Goal: Task Accomplishment & Management: Complete application form

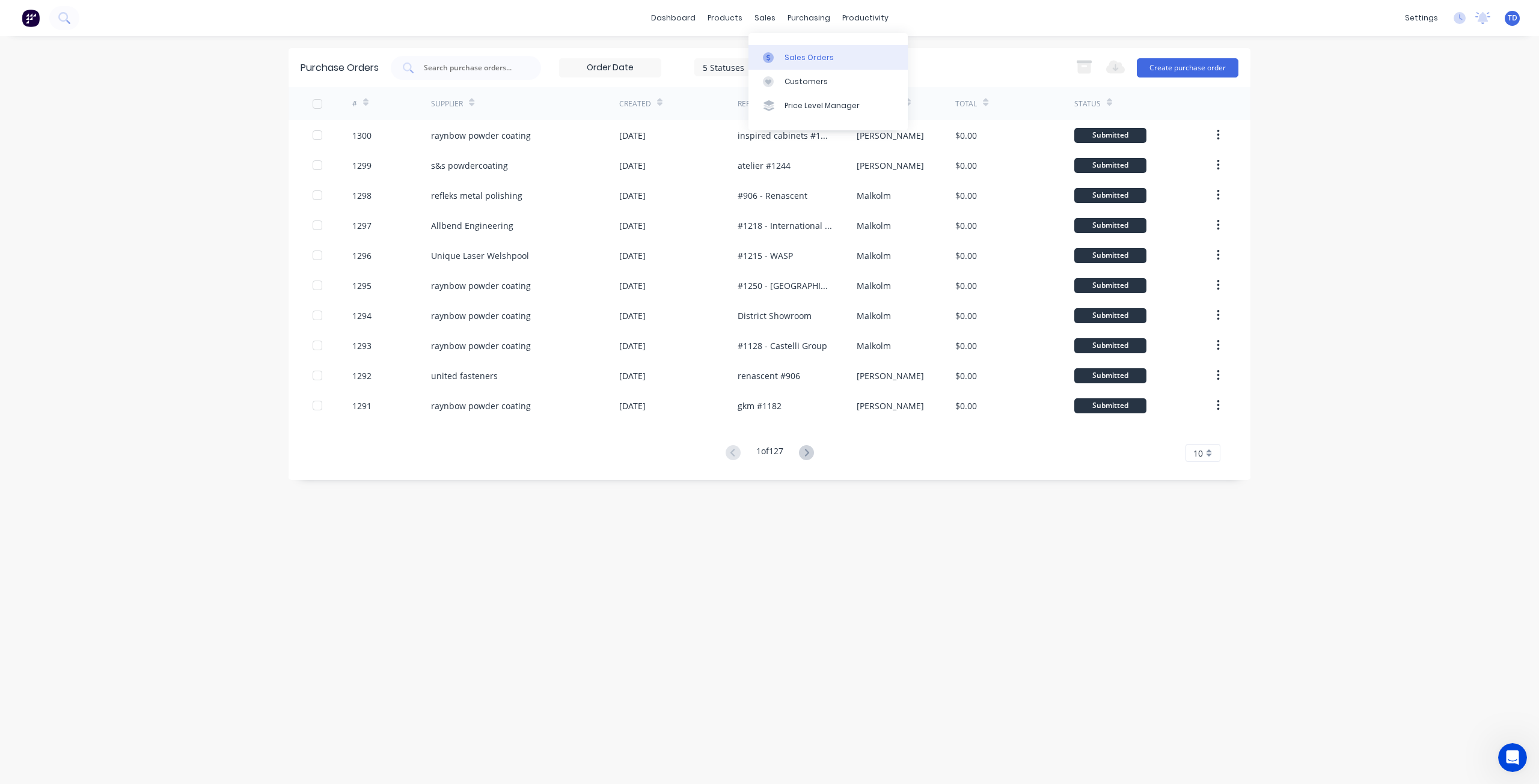
click at [784, 57] on div "Sales Orders" at bounding box center [809, 57] width 49 height 11
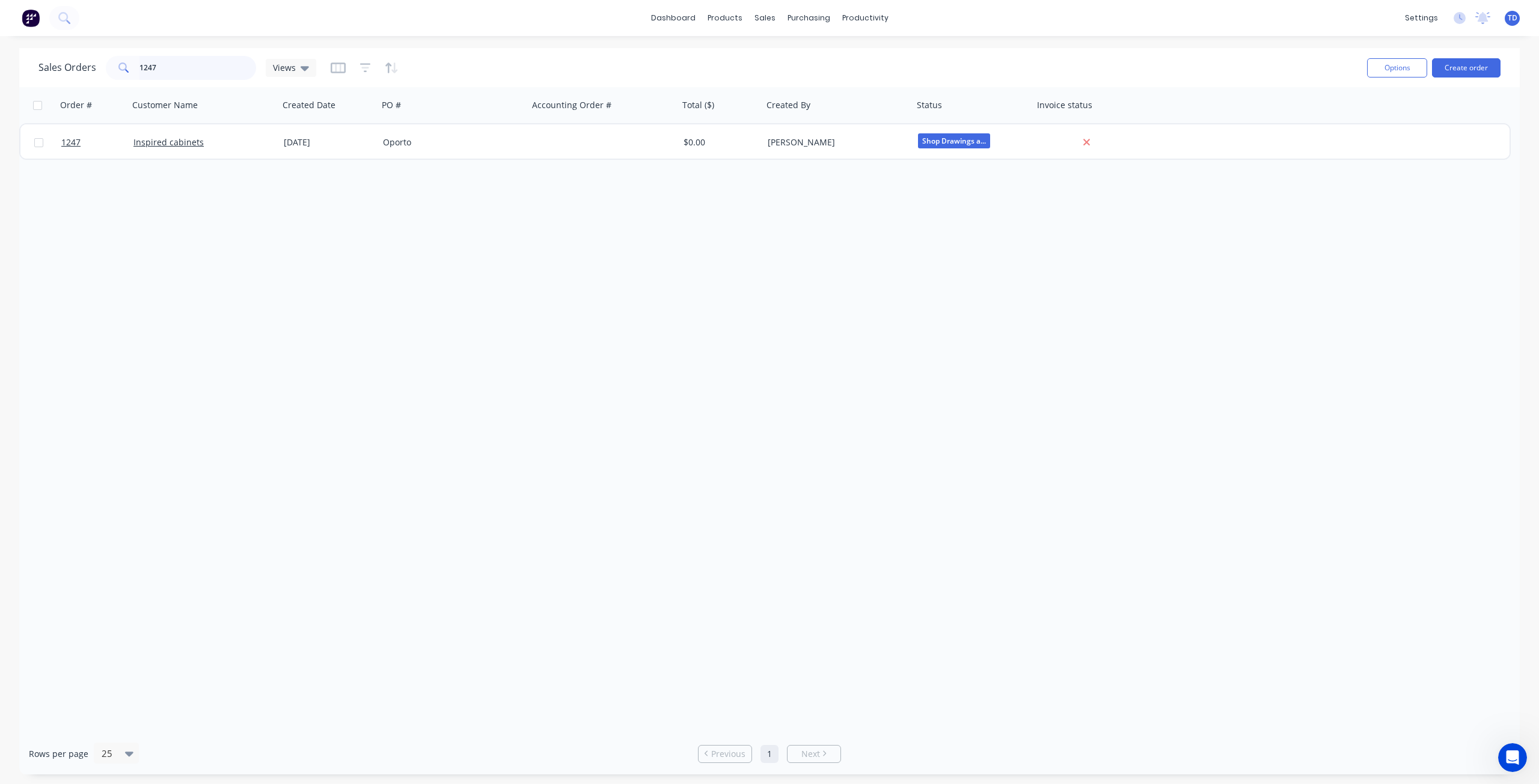
click at [170, 62] on input "1247" at bounding box center [198, 68] width 117 height 24
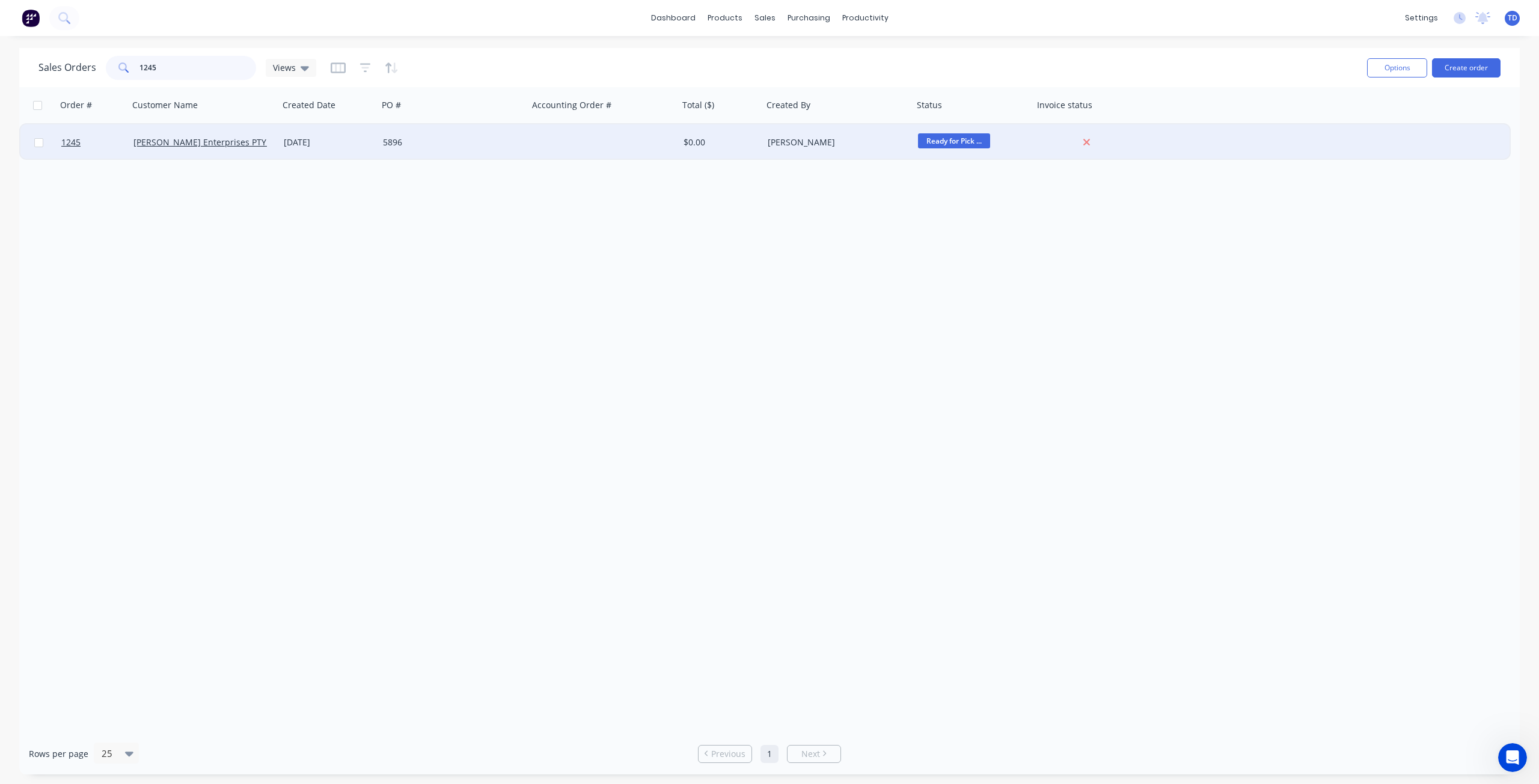
type input "1245"
click at [549, 141] on div at bounding box center [603, 142] width 150 height 36
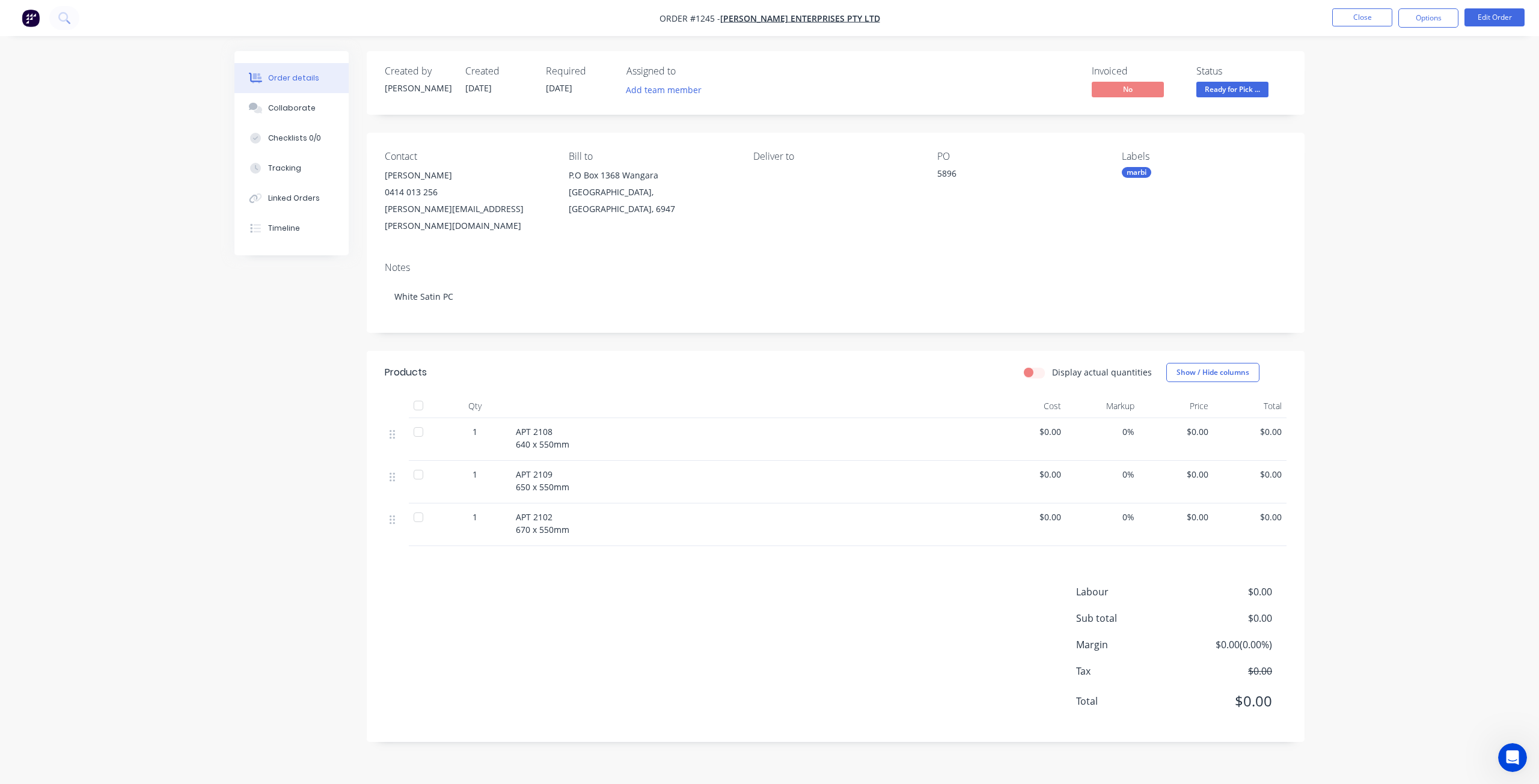
click at [1224, 87] on span "Ready for Pick ..." at bounding box center [1232, 89] width 72 height 15
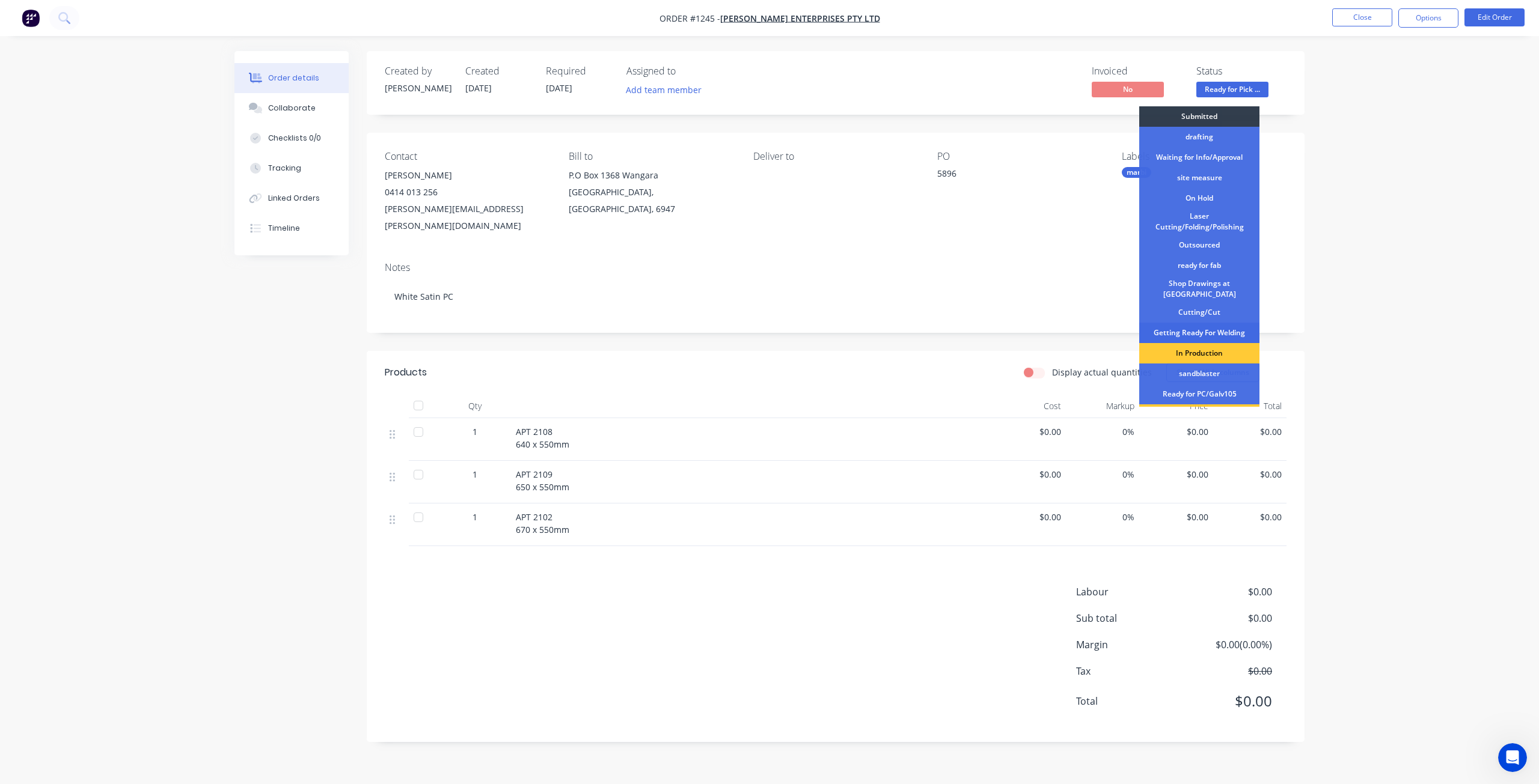
scroll to position [155, 0]
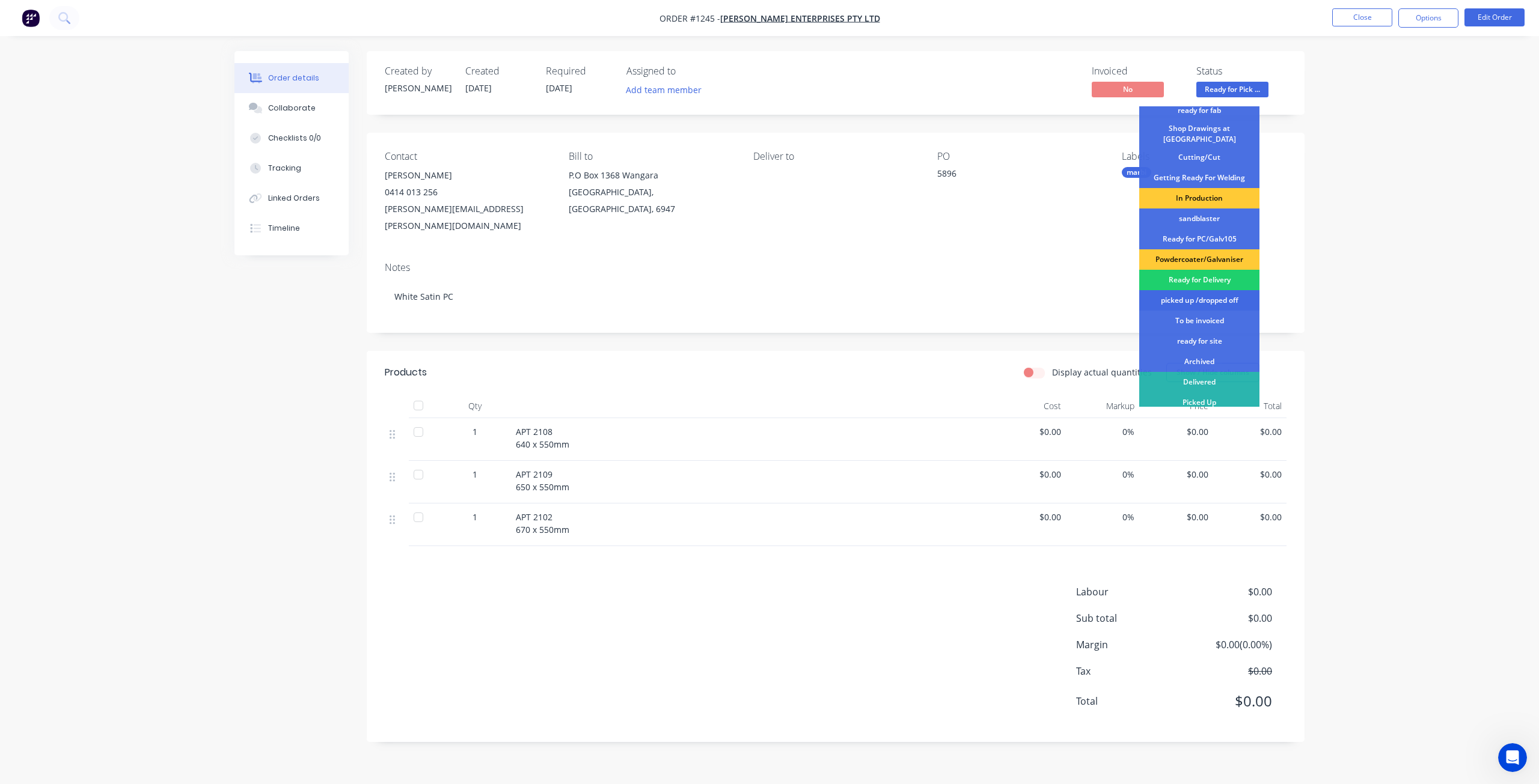
click at [1183, 292] on div "picked up /dropped off" at bounding box center [1199, 300] width 120 height 20
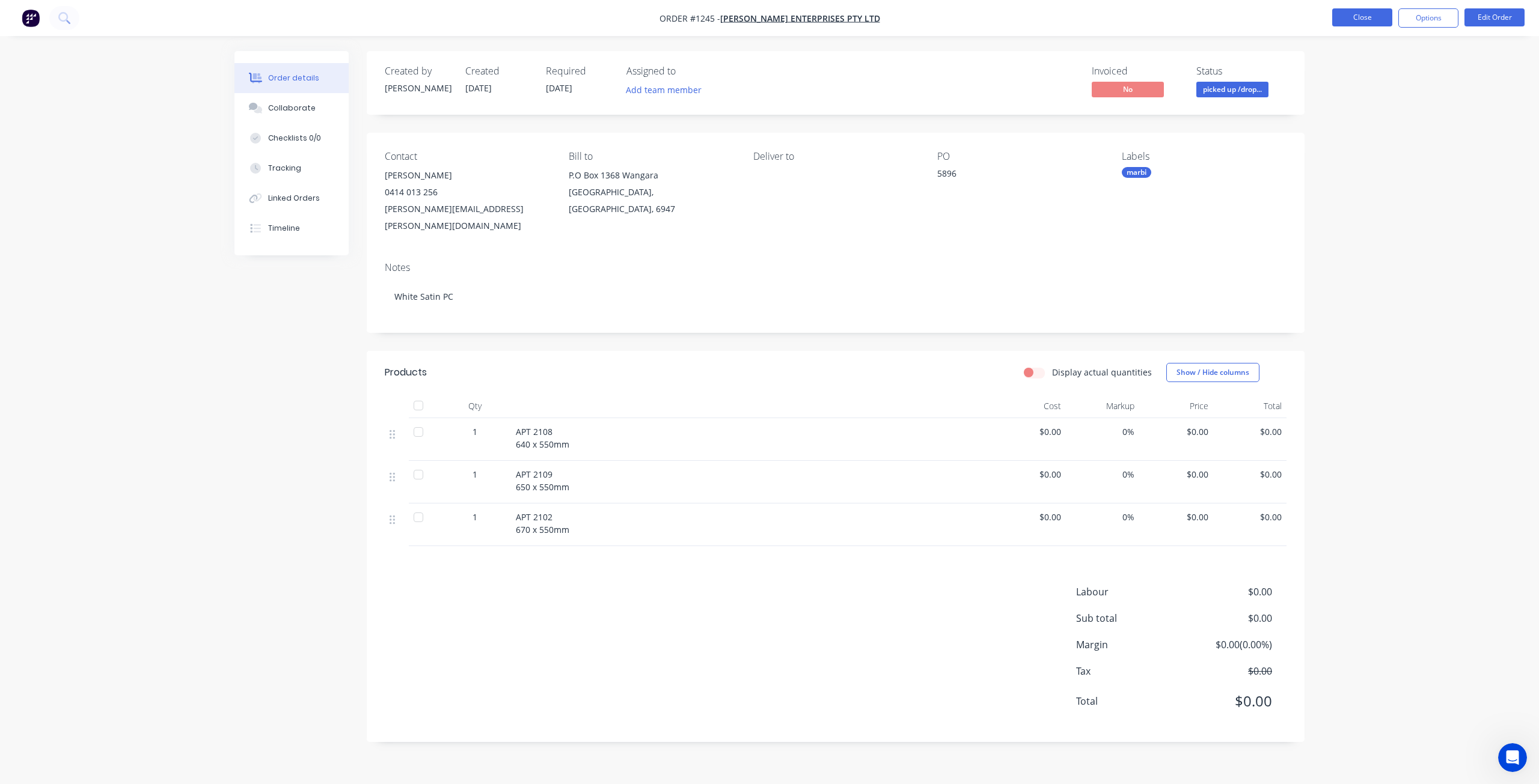
click at [1355, 16] on button "Close" at bounding box center [1362, 18] width 60 height 18
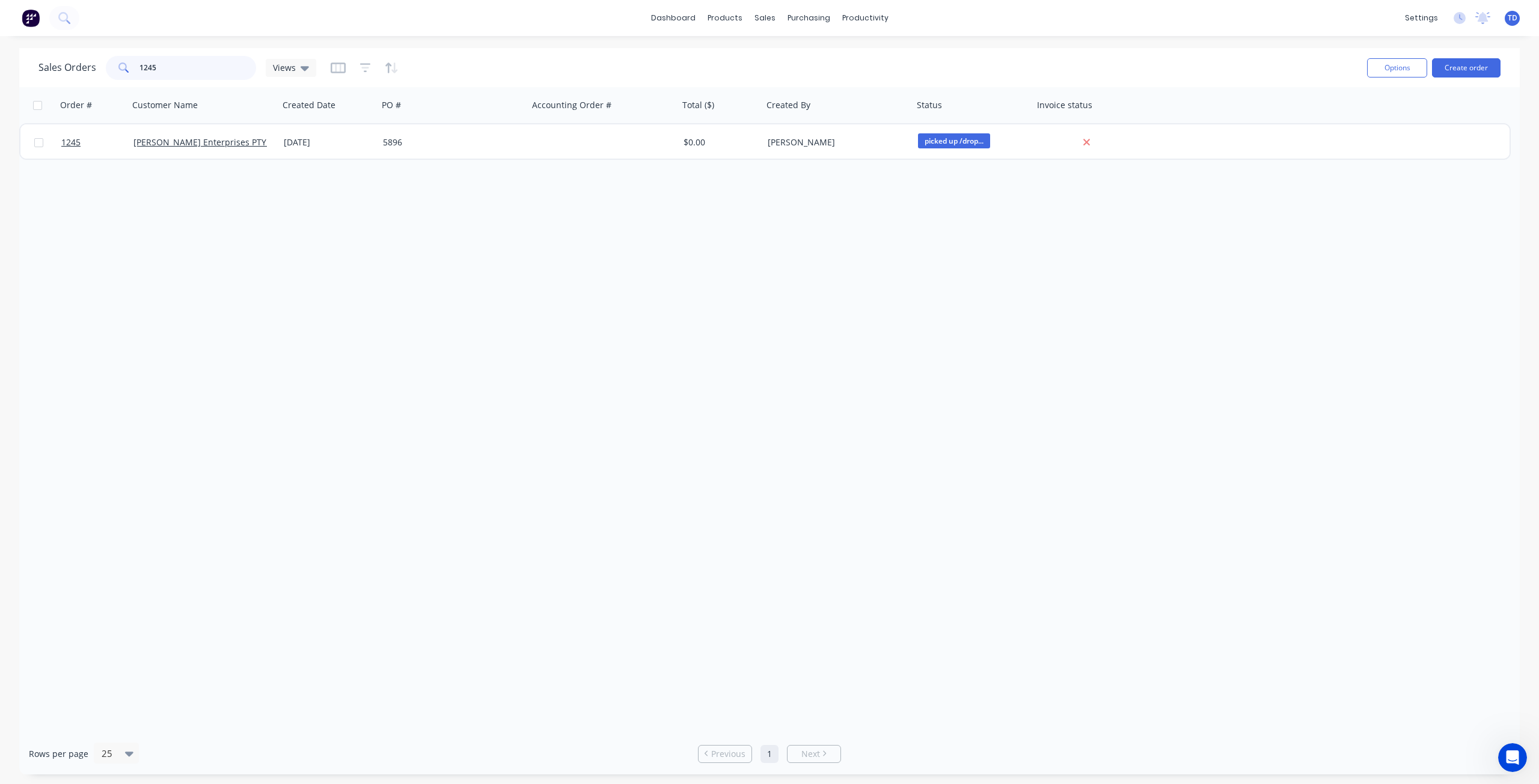
drag, startPoint x: 158, startPoint y: 66, endPoint x: 148, endPoint y: 60, distance: 11.7
click at [148, 60] on input "1245" at bounding box center [198, 68] width 117 height 24
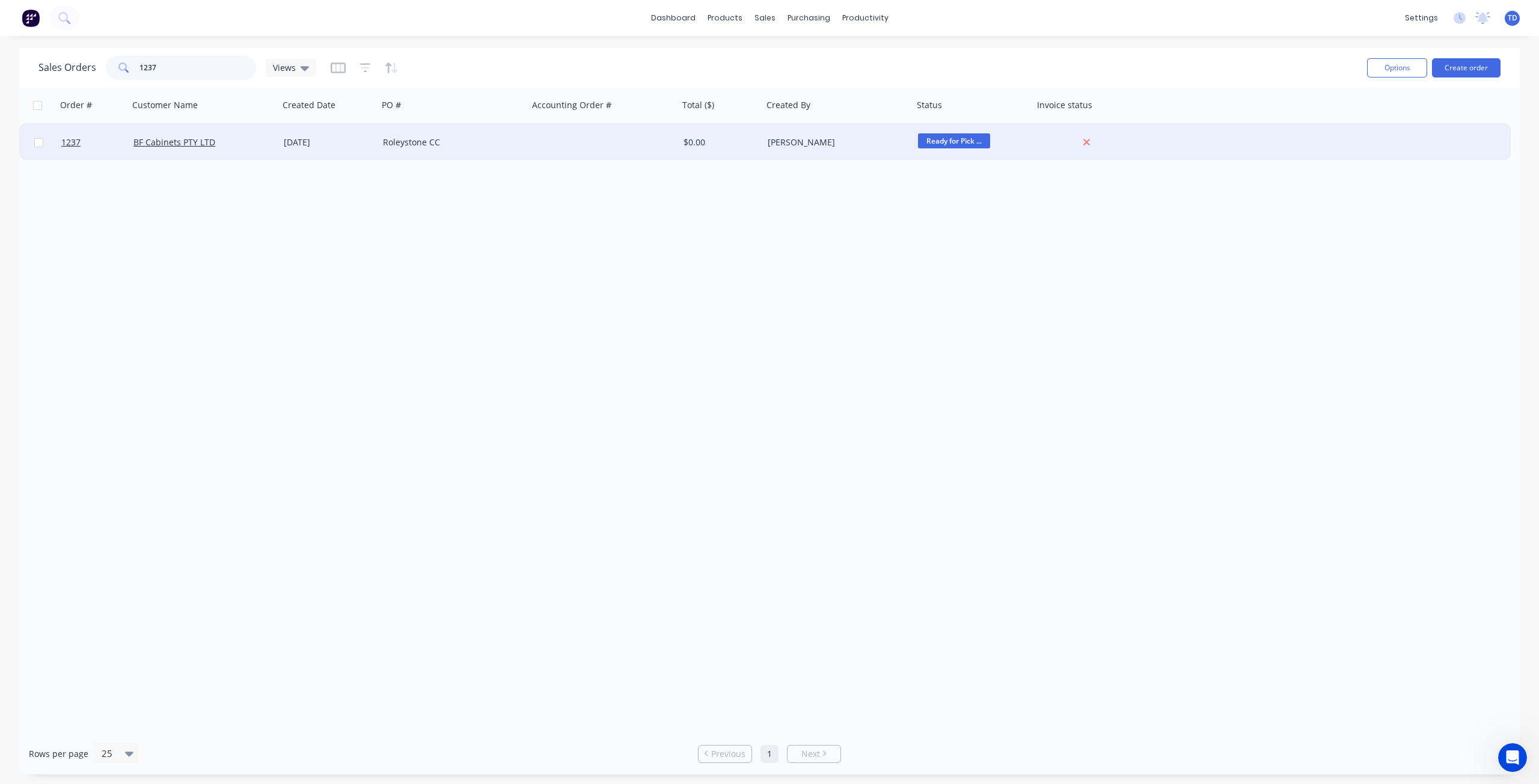
type input "1237"
click at [497, 147] on div "Roleystone CC" at bounding box center [449, 142] width 133 height 12
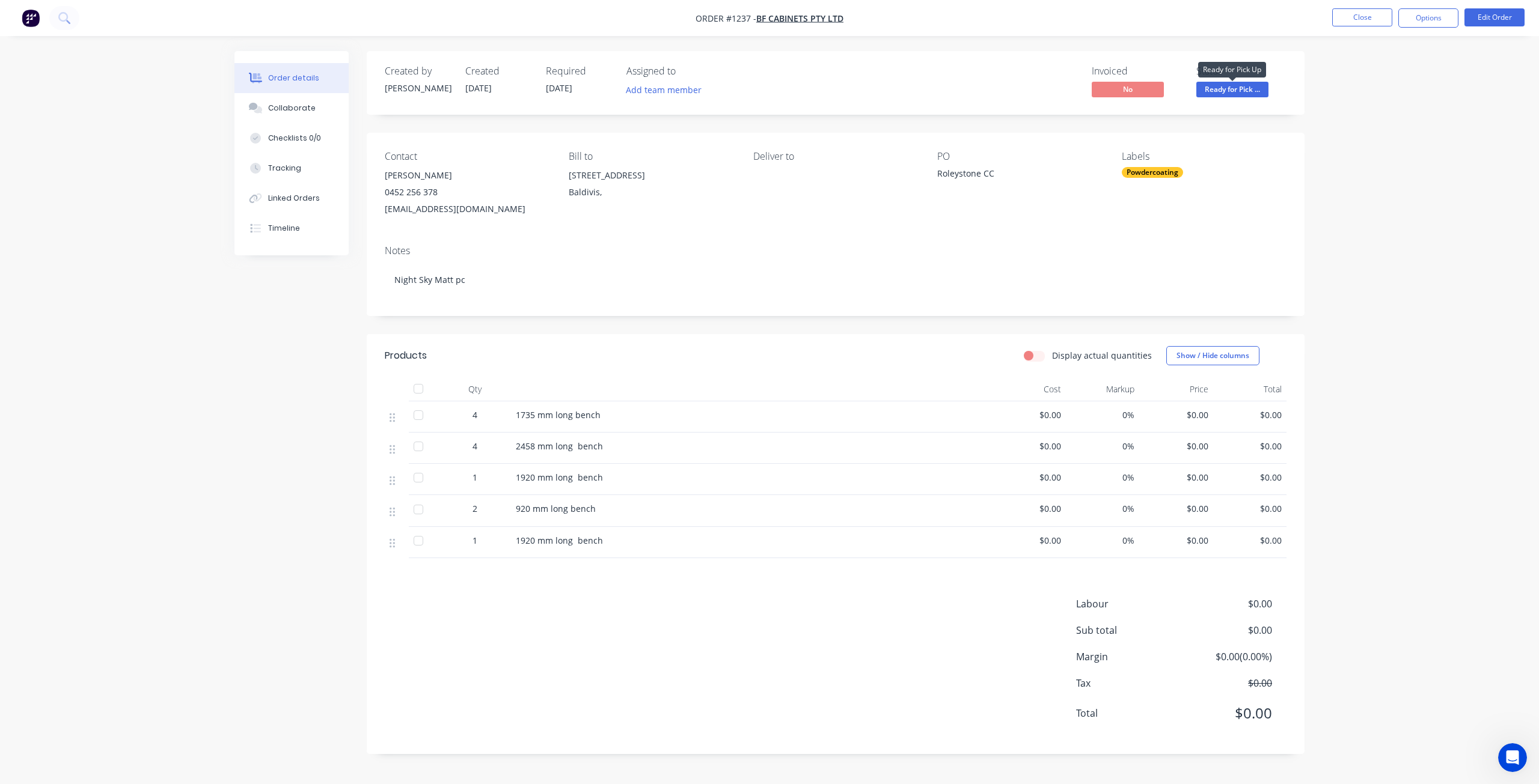
click at [1245, 90] on span "Ready for Pick ..." at bounding box center [1232, 89] width 72 height 15
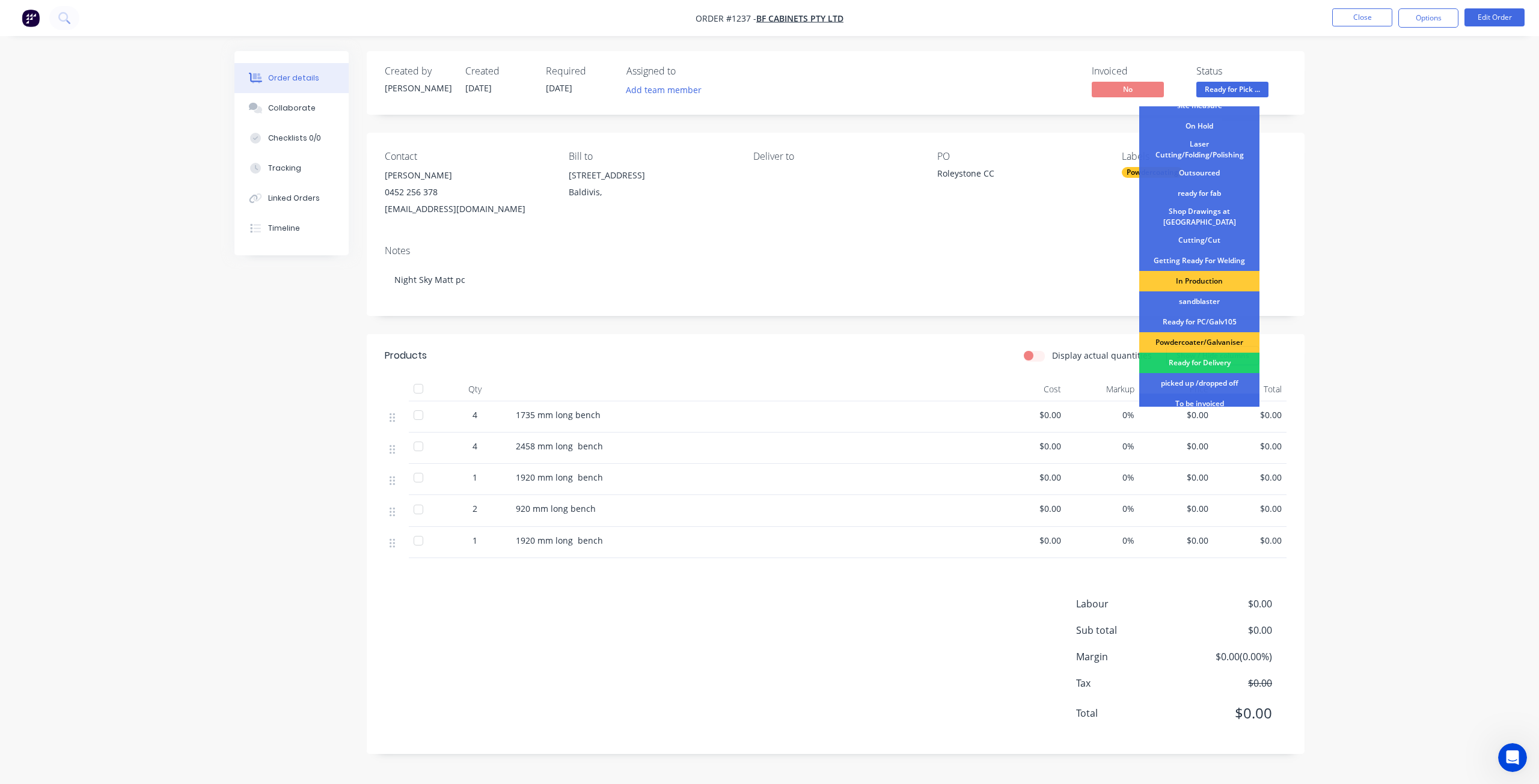
scroll to position [155, 0]
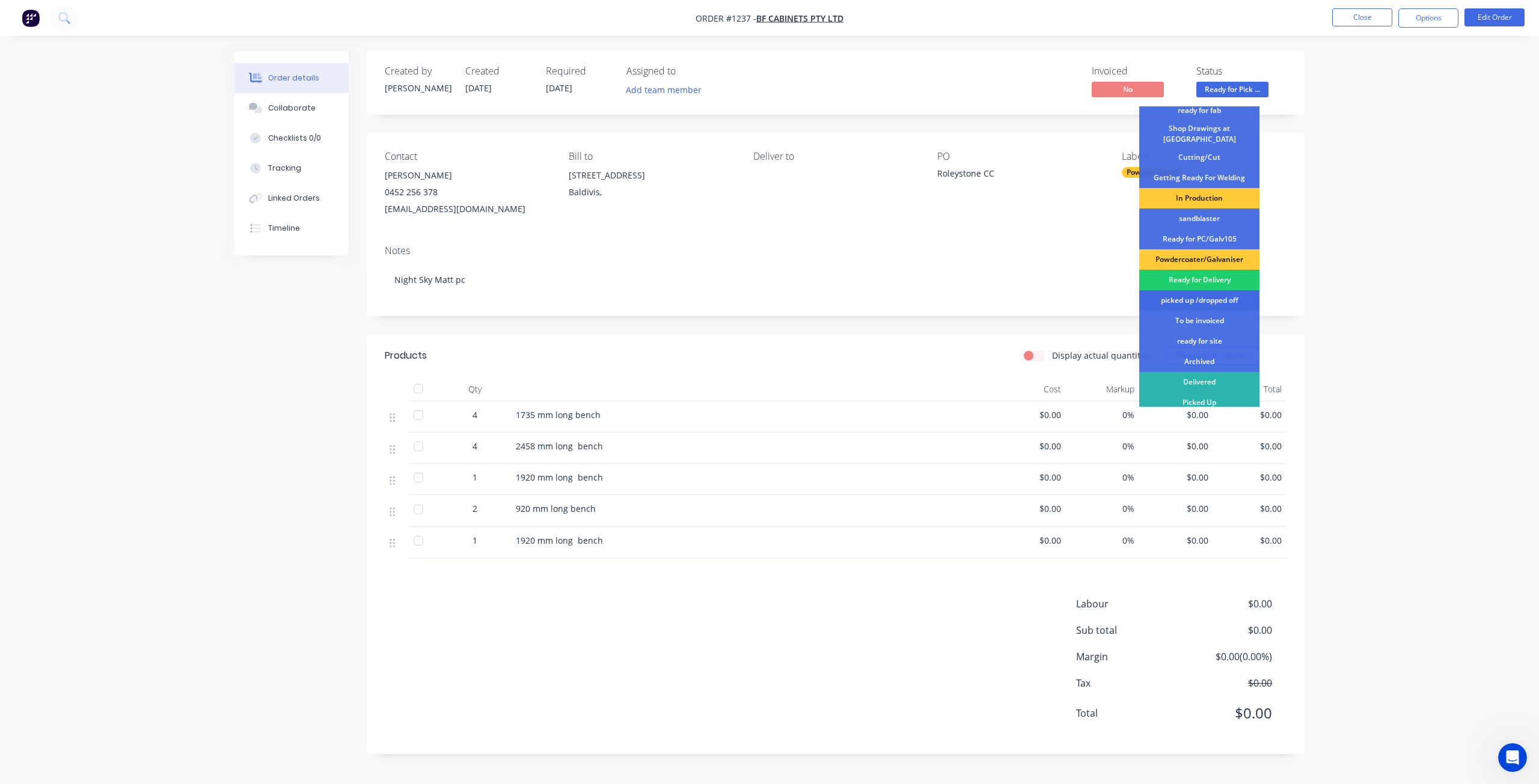
click at [1202, 296] on div "picked up /dropped off" at bounding box center [1199, 300] width 120 height 20
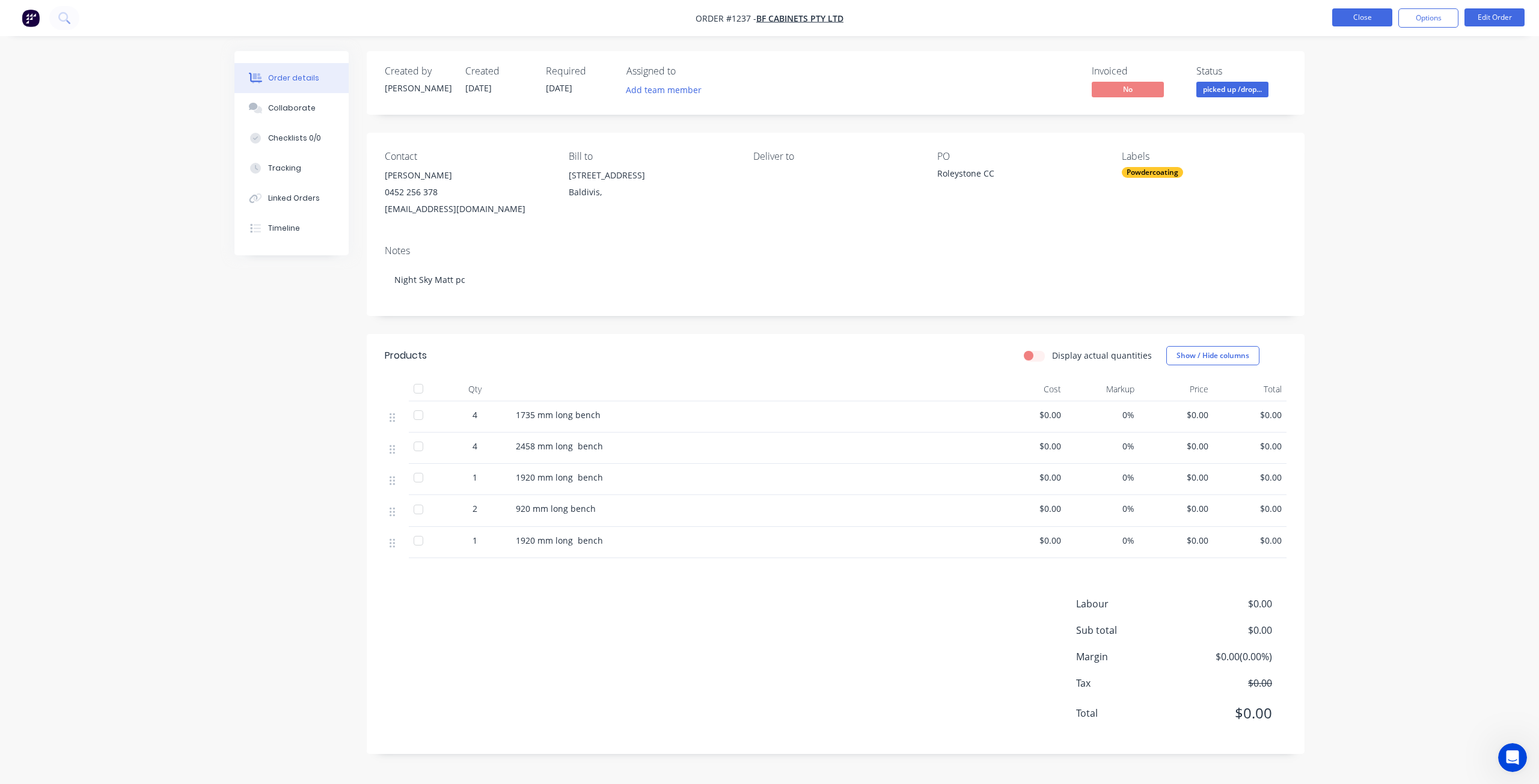
click at [1364, 21] on button "Close" at bounding box center [1362, 18] width 60 height 18
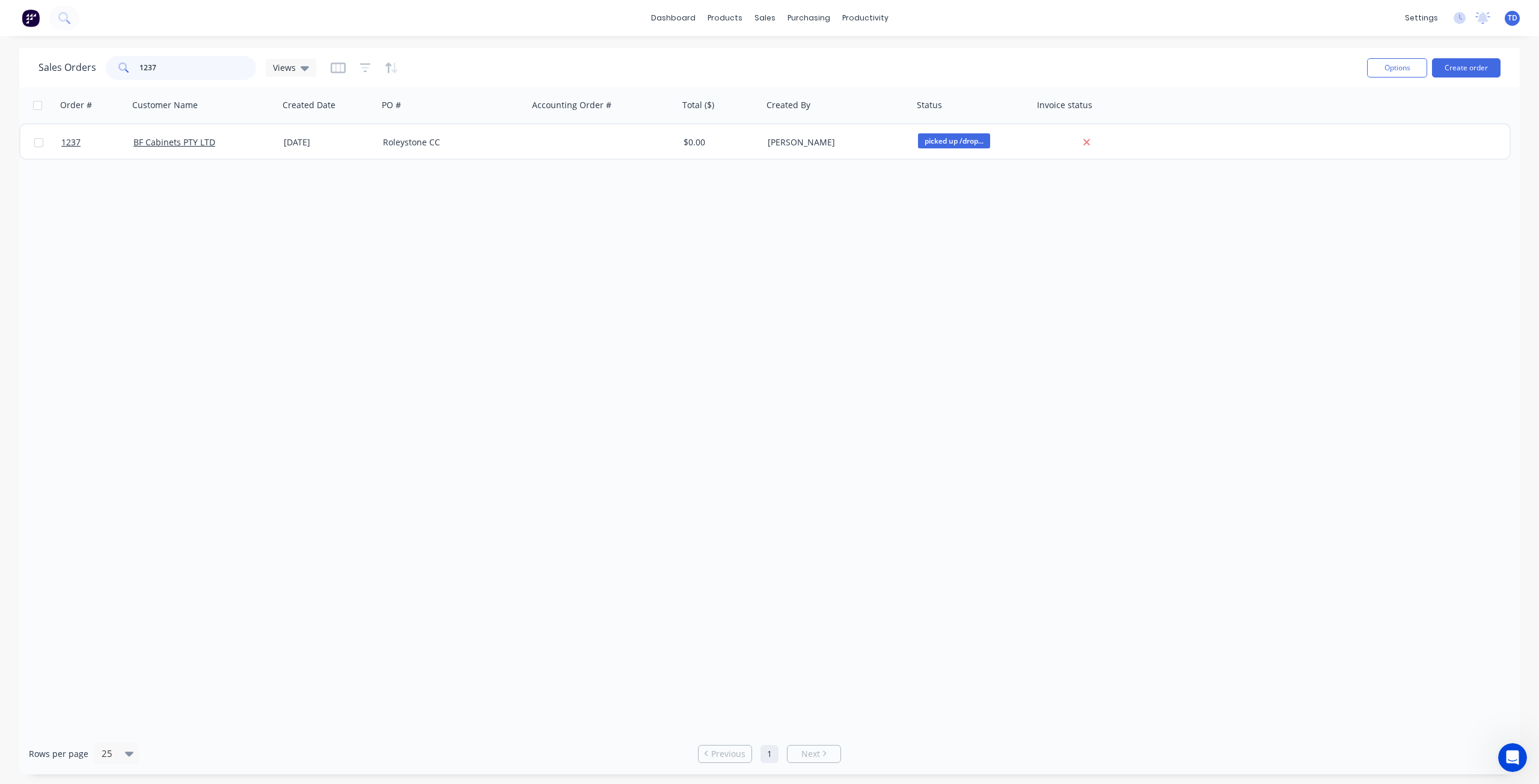
drag, startPoint x: 168, startPoint y: 64, endPoint x: 147, endPoint y: 69, distance: 21.6
click at [147, 69] on input "1237" at bounding box center [198, 68] width 117 height 24
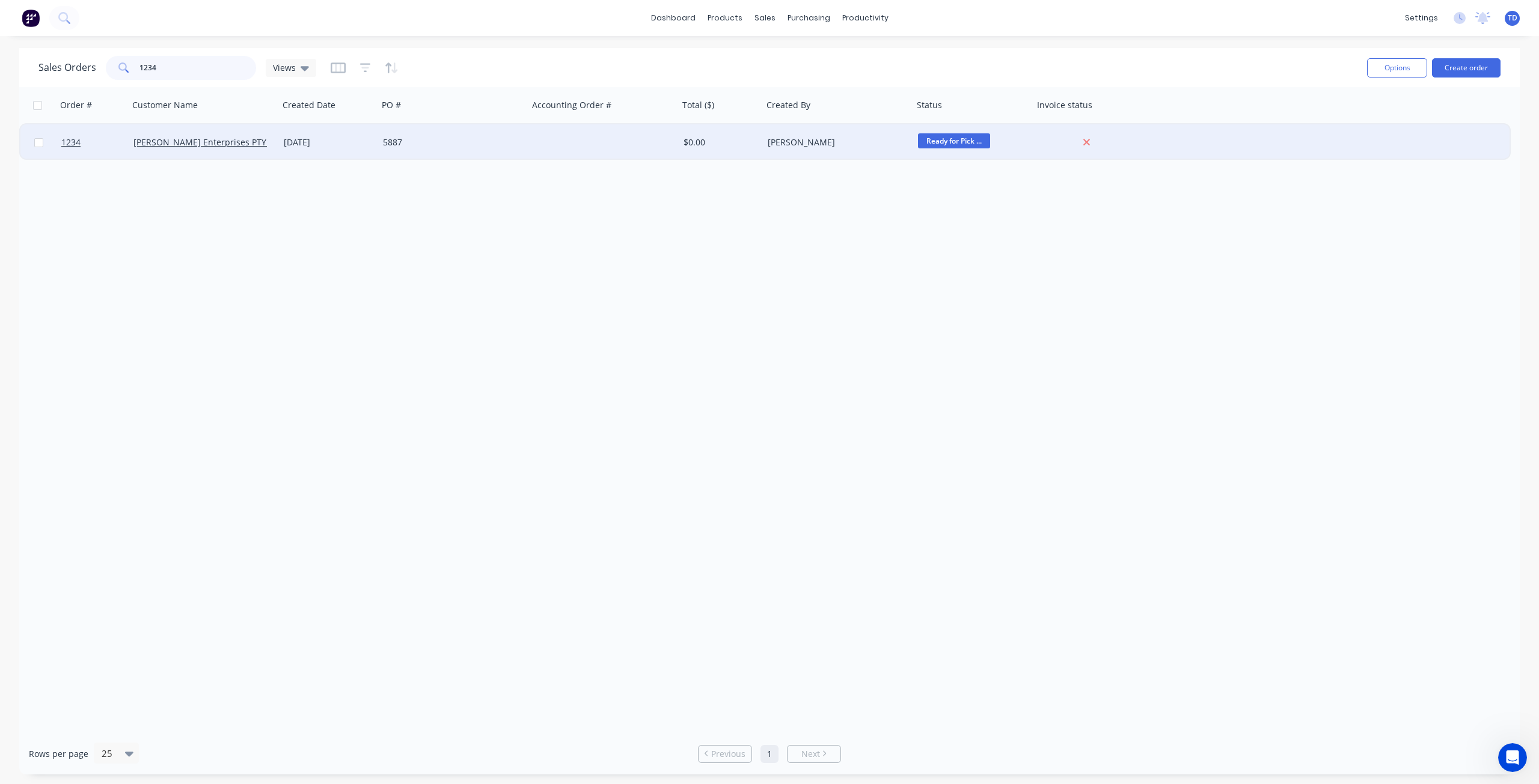
type input "1234"
click at [459, 143] on div "5887" at bounding box center [449, 142] width 133 height 12
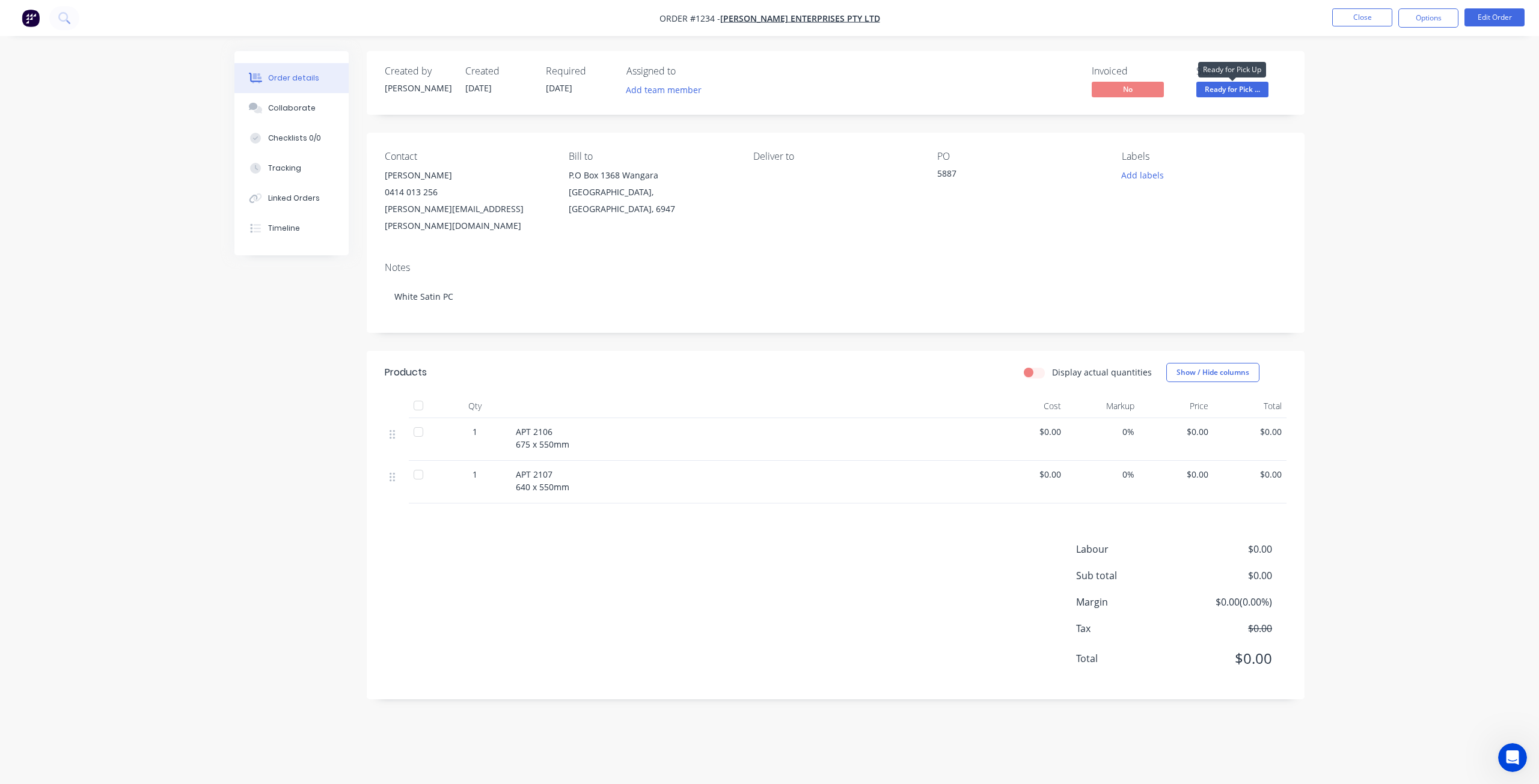
click at [1228, 90] on span "Ready for Pick ..." at bounding box center [1232, 89] width 72 height 15
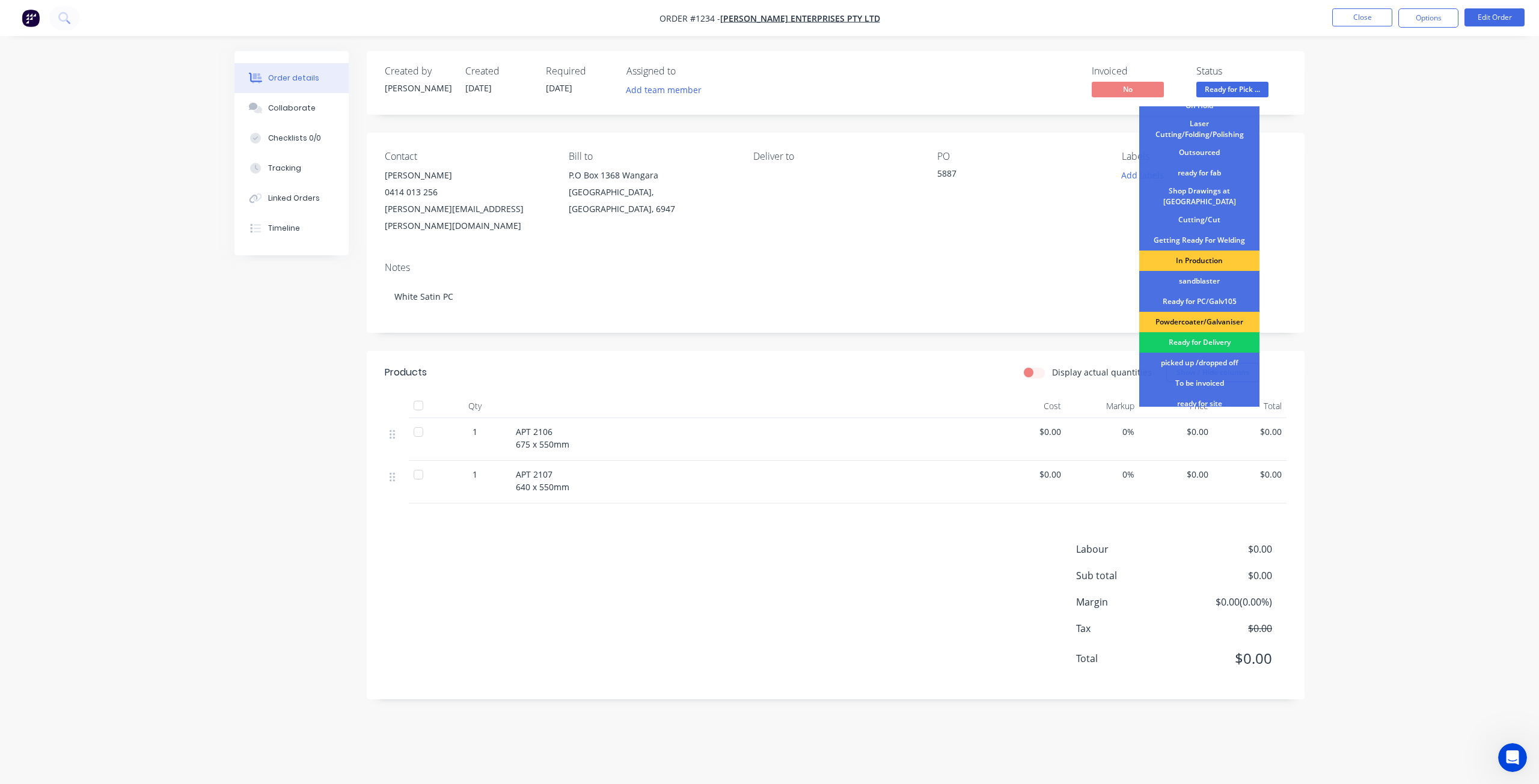
scroll to position [155, 0]
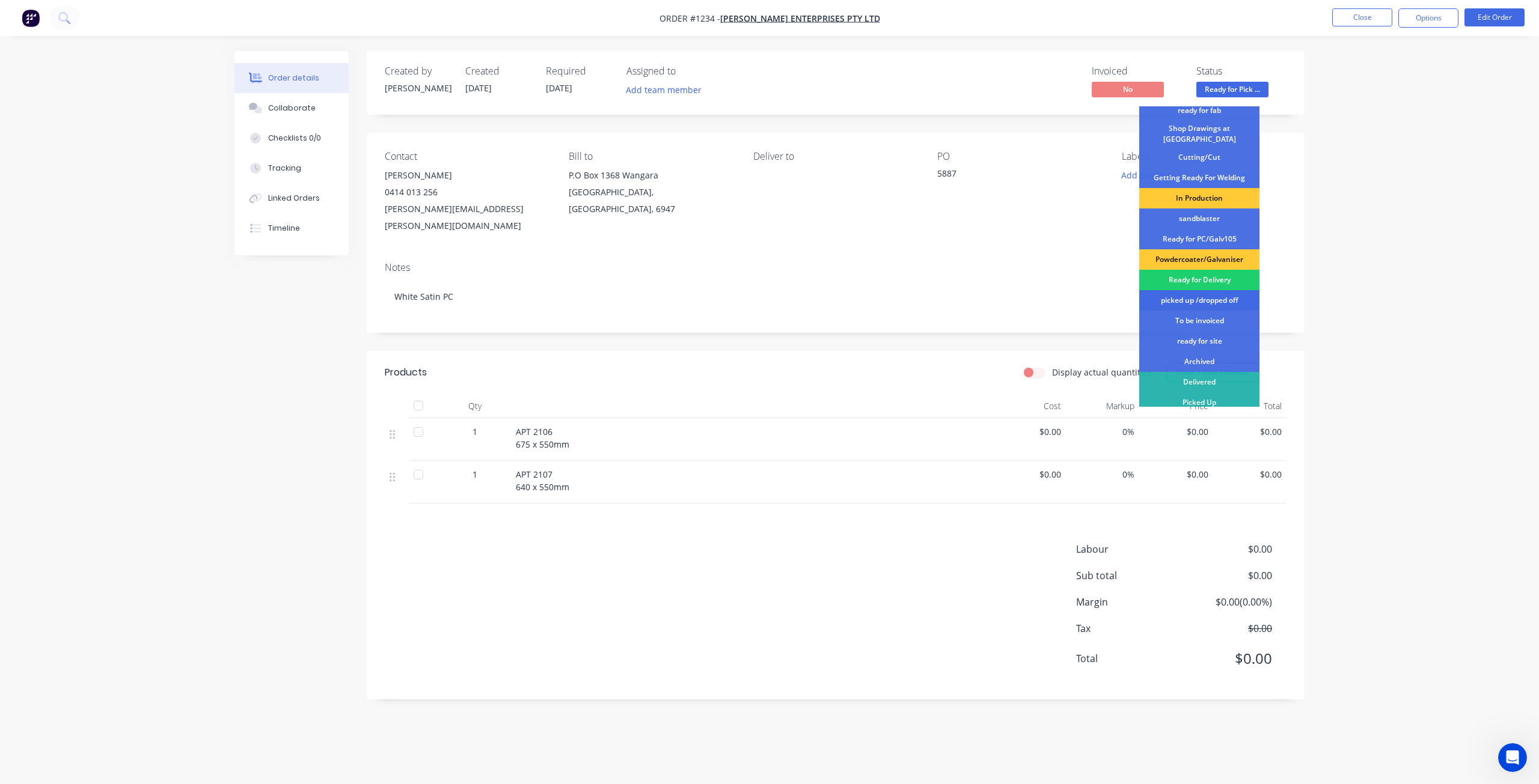
click at [1203, 298] on div "picked up /dropped off" at bounding box center [1199, 300] width 120 height 20
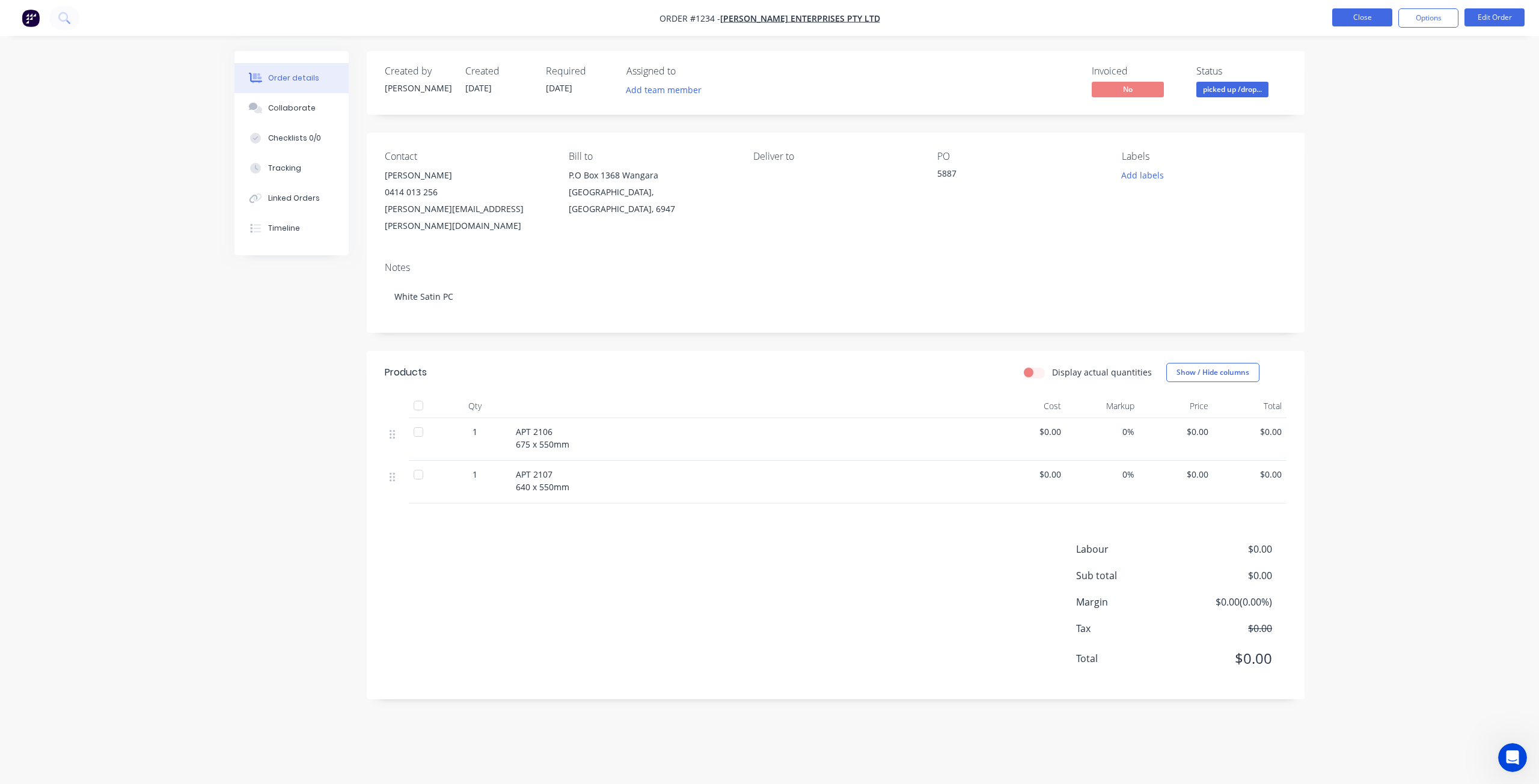
click at [1356, 18] on button "Close" at bounding box center [1362, 18] width 60 height 18
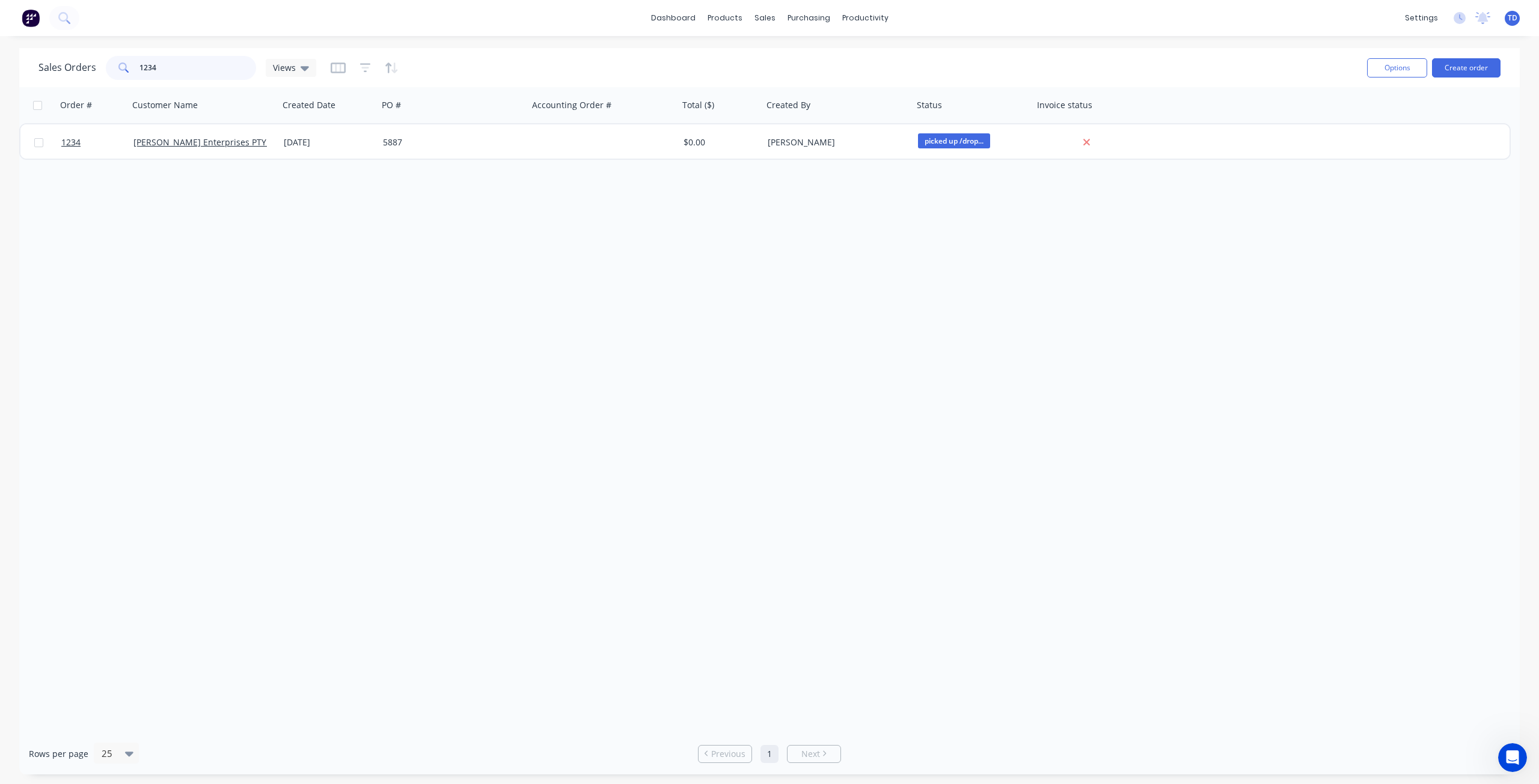
drag, startPoint x: 155, startPoint y: 60, endPoint x: 148, endPoint y: 55, distance: 8.6
click at [148, 56] on input "1234" at bounding box center [198, 68] width 117 height 24
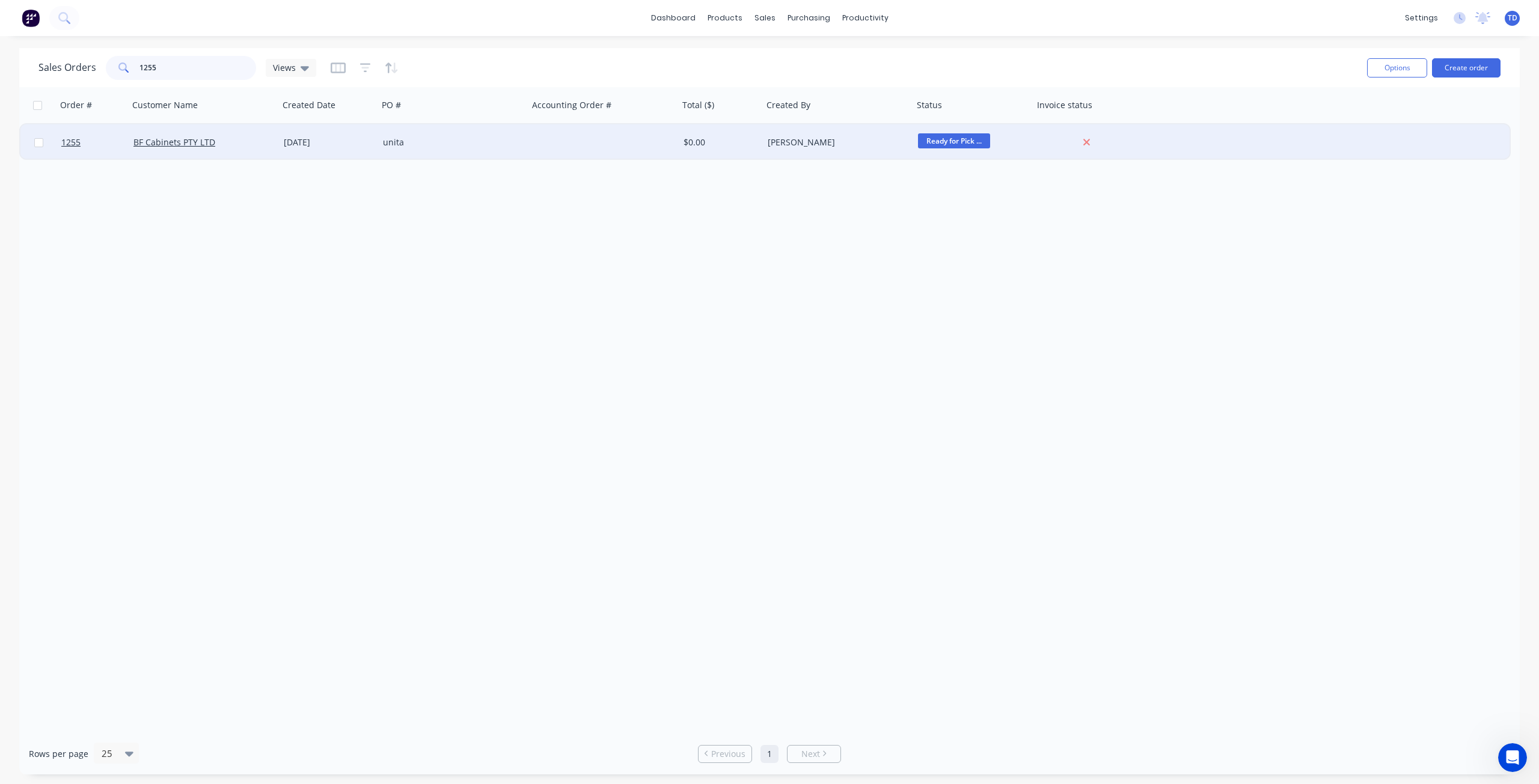
type input "1255"
click at [300, 139] on div "[DATE]" at bounding box center [329, 142] width 90 height 12
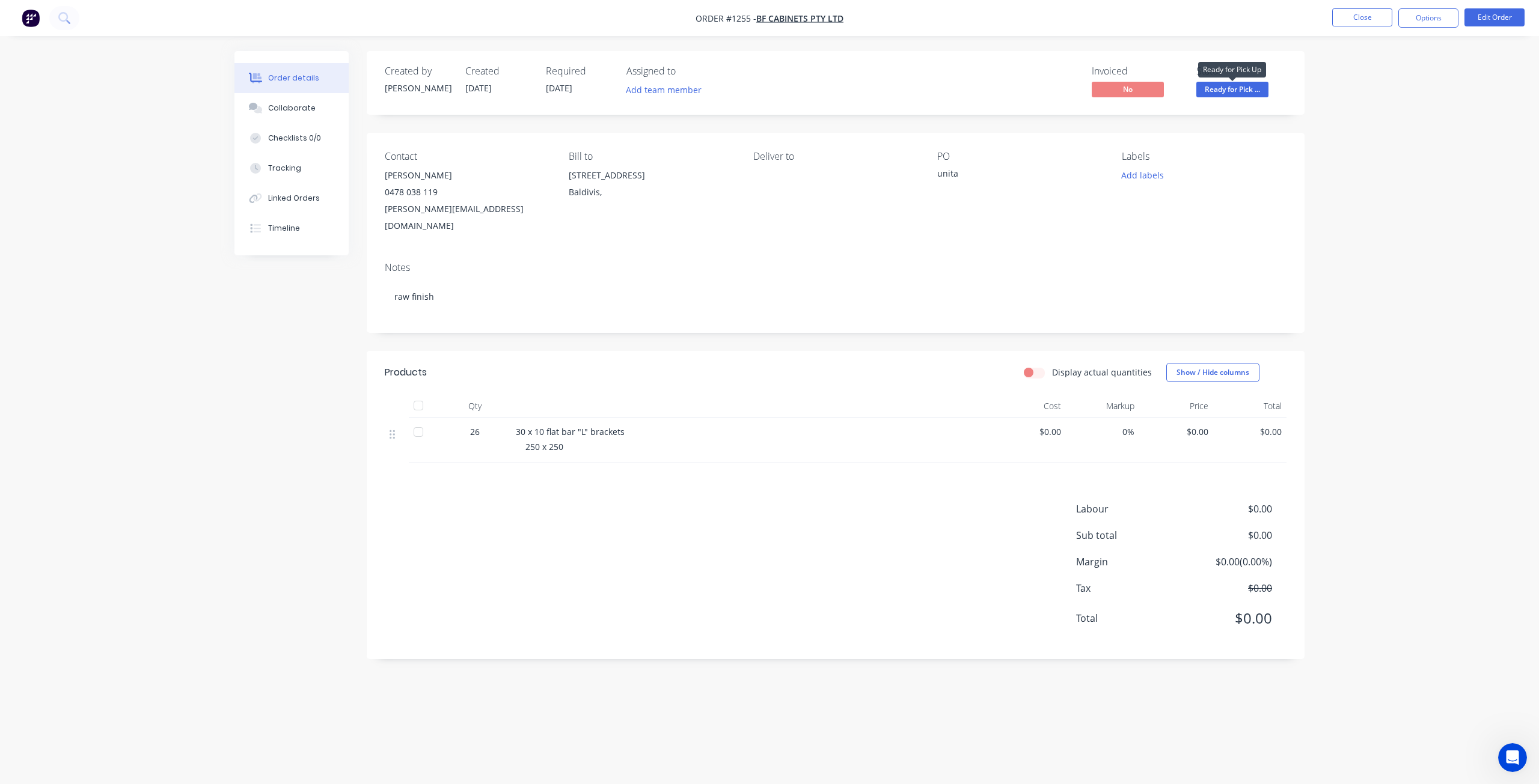
click at [1217, 91] on span "Ready for Pick ..." at bounding box center [1232, 89] width 72 height 15
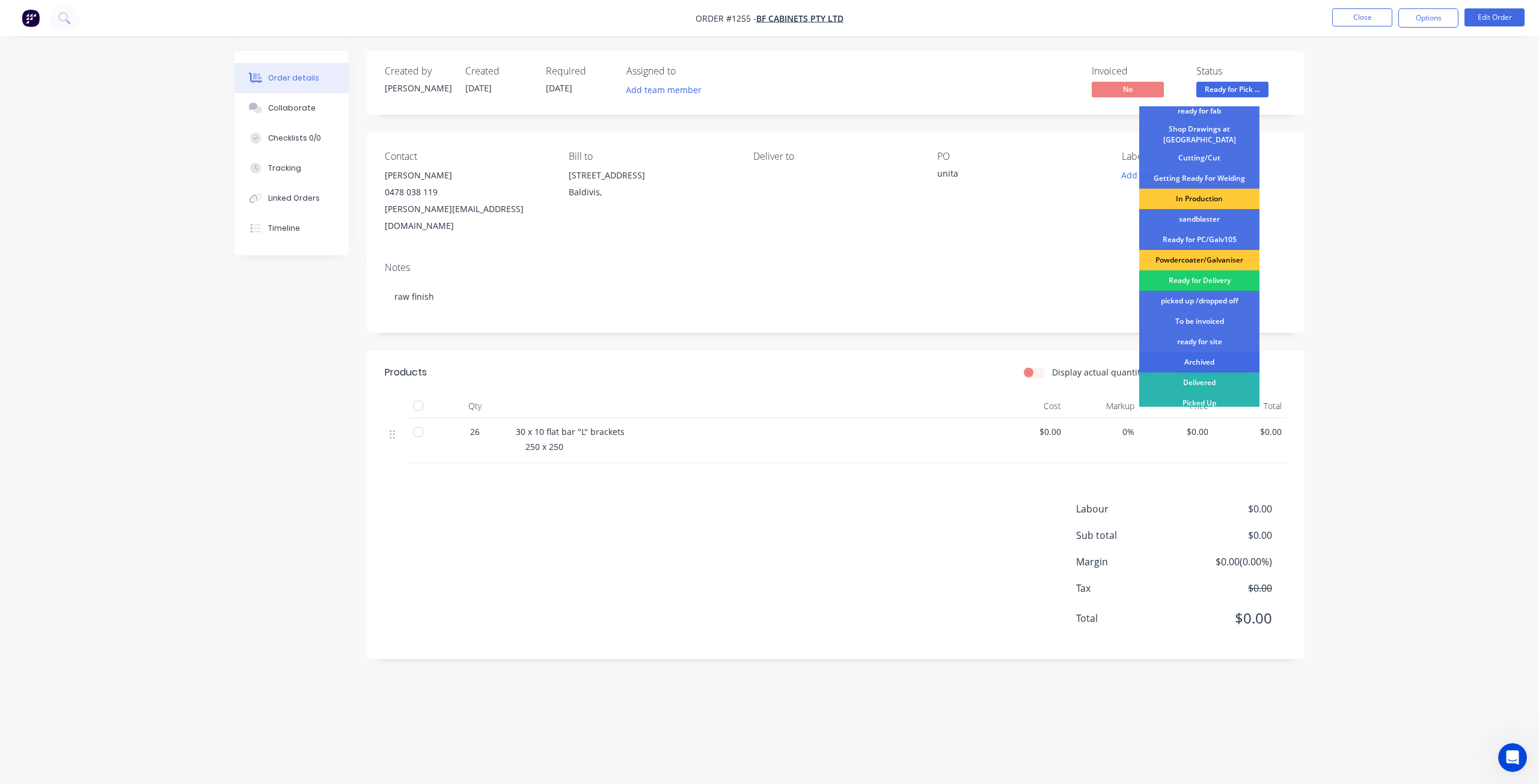
scroll to position [155, 0]
click at [1198, 290] on div "picked up /dropped off" at bounding box center [1199, 300] width 120 height 20
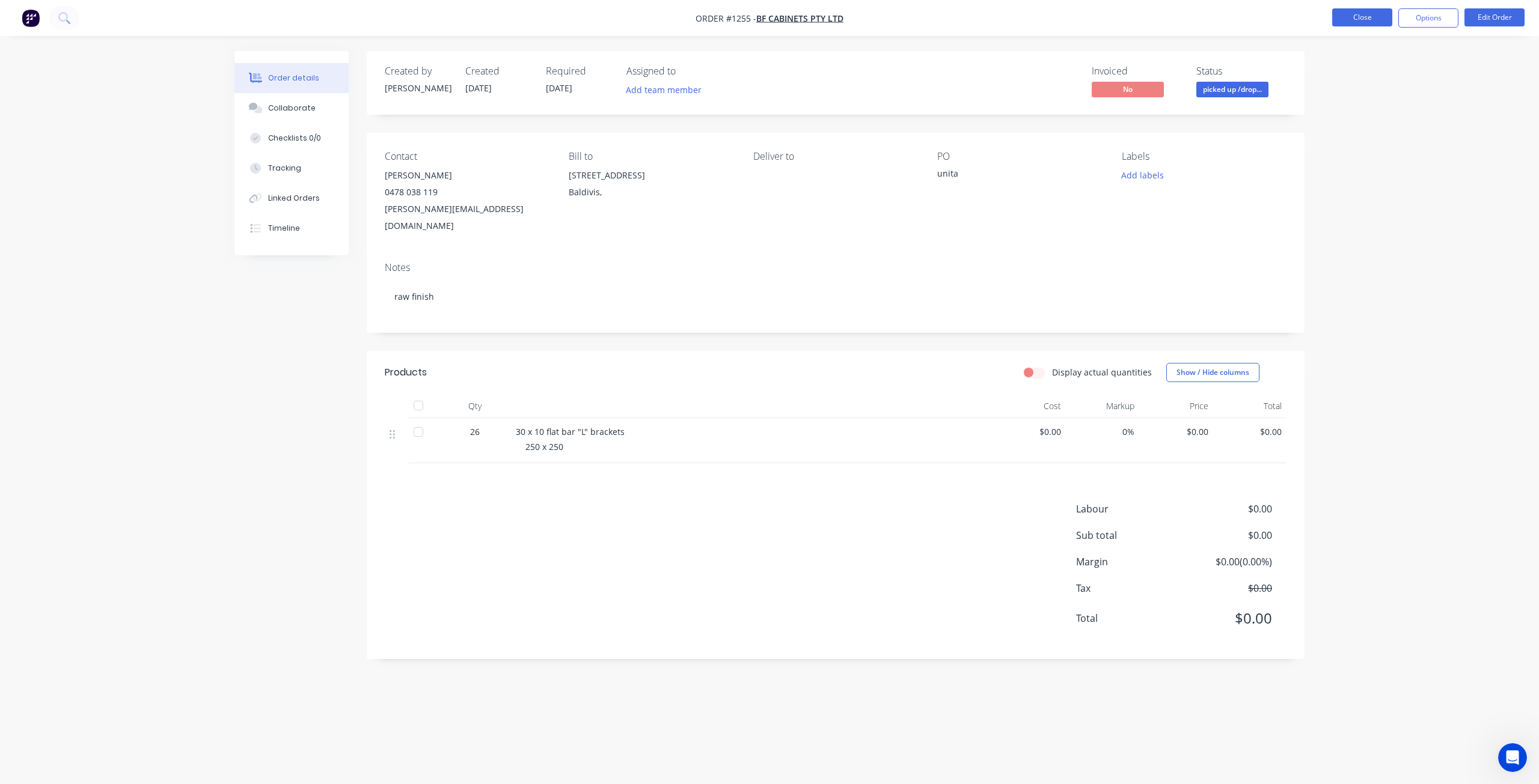
click at [1359, 14] on button "Close" at bounding box center [1362, 18] width 60 height 18
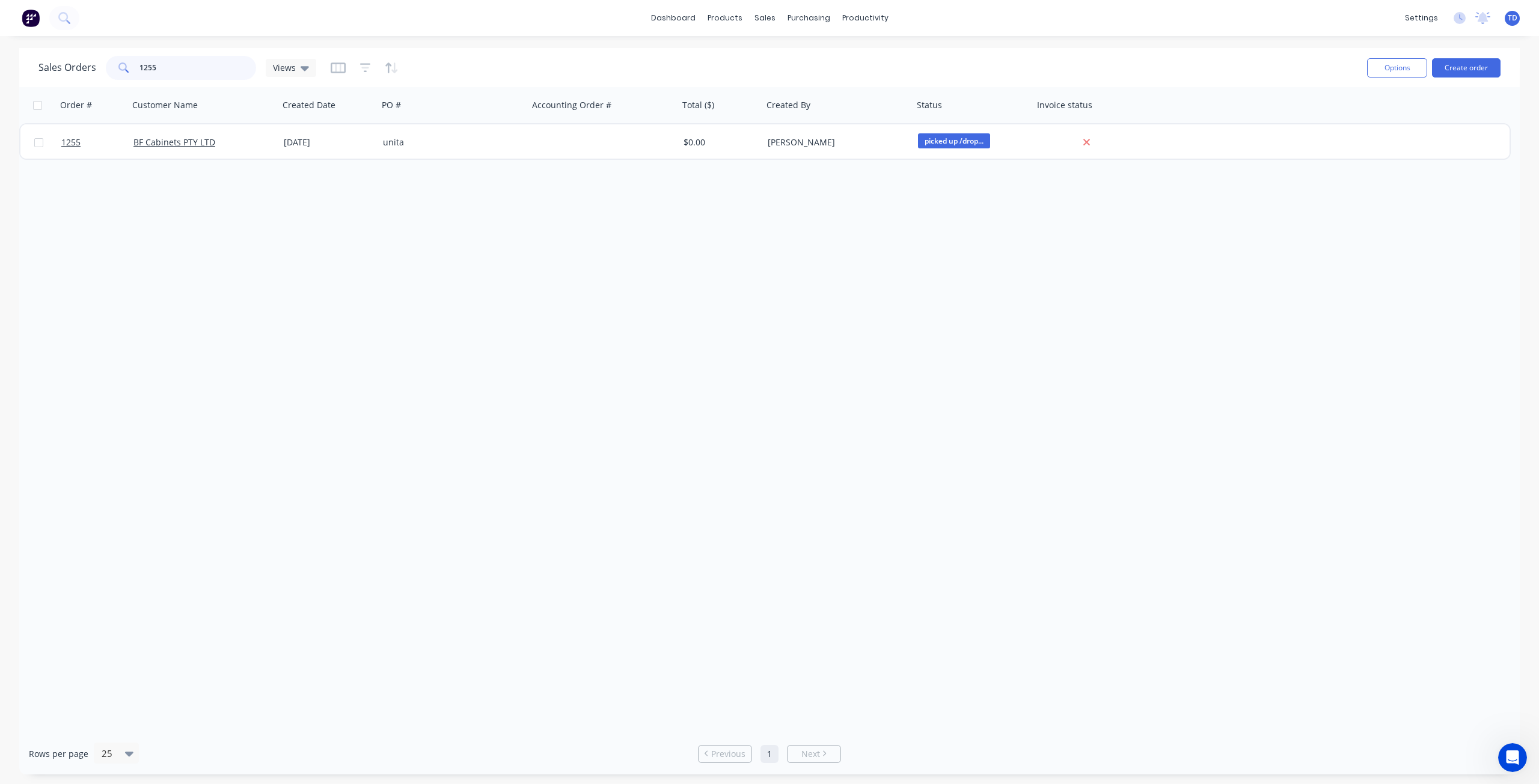
click at [175, 69] on input "1255" at bounding box center [198, 68] width 117 height 24
type input "1250"
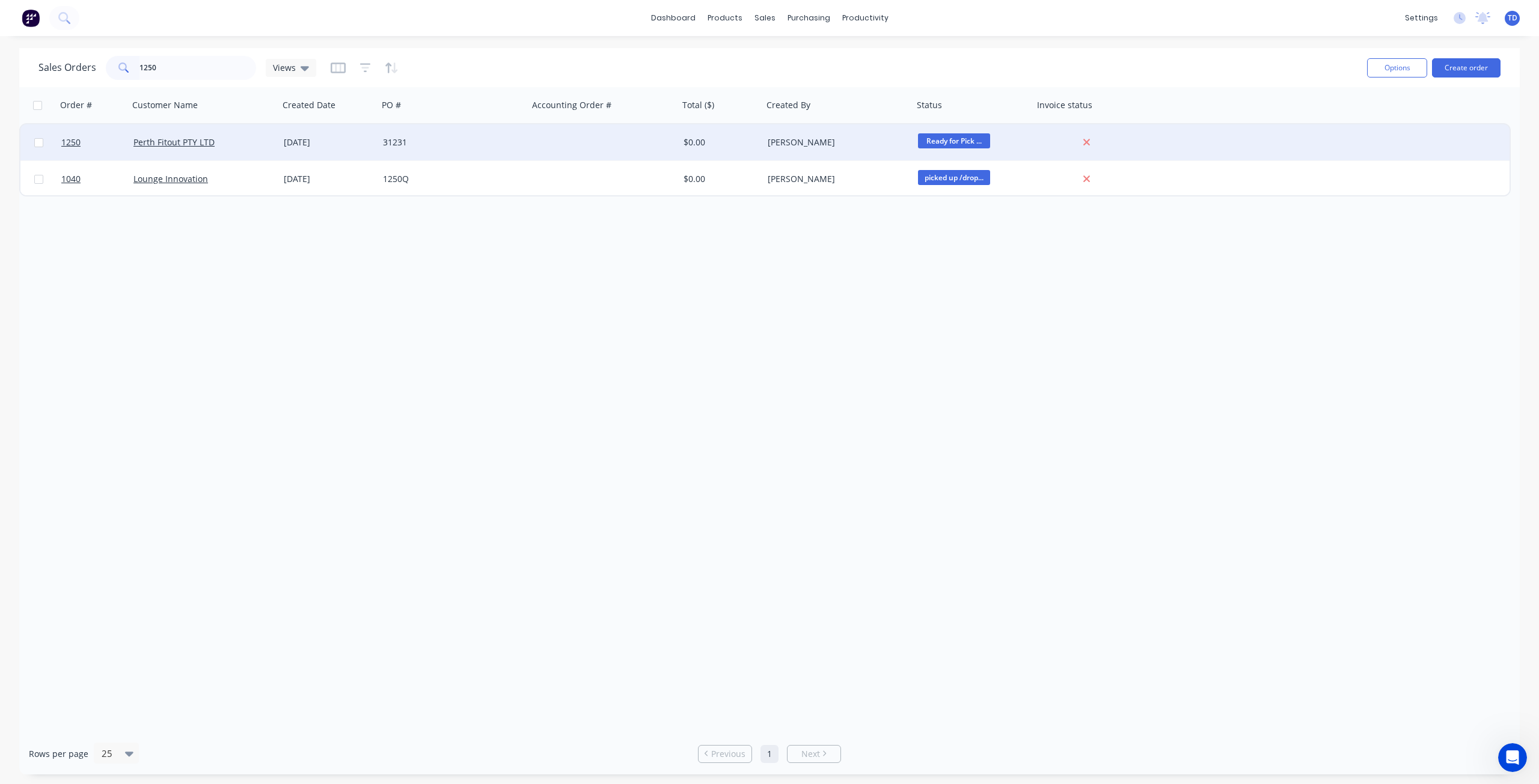
click at [619, 154] on div at bounding box center [603, 142] width 150 height 36
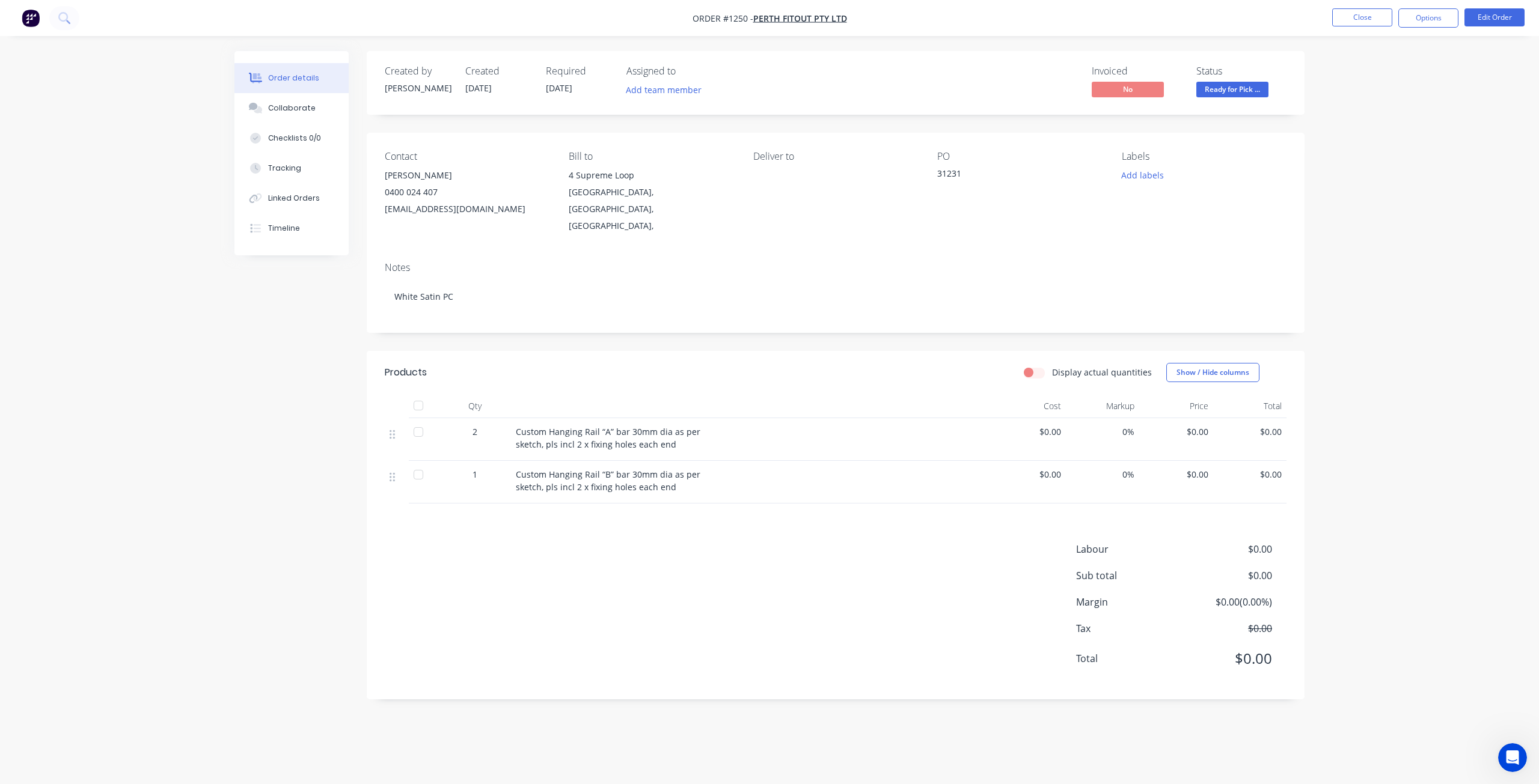
click at [1228, 89] on span "Ready for Pick ..." at bounding box center [1232, 89] width 72 height 15
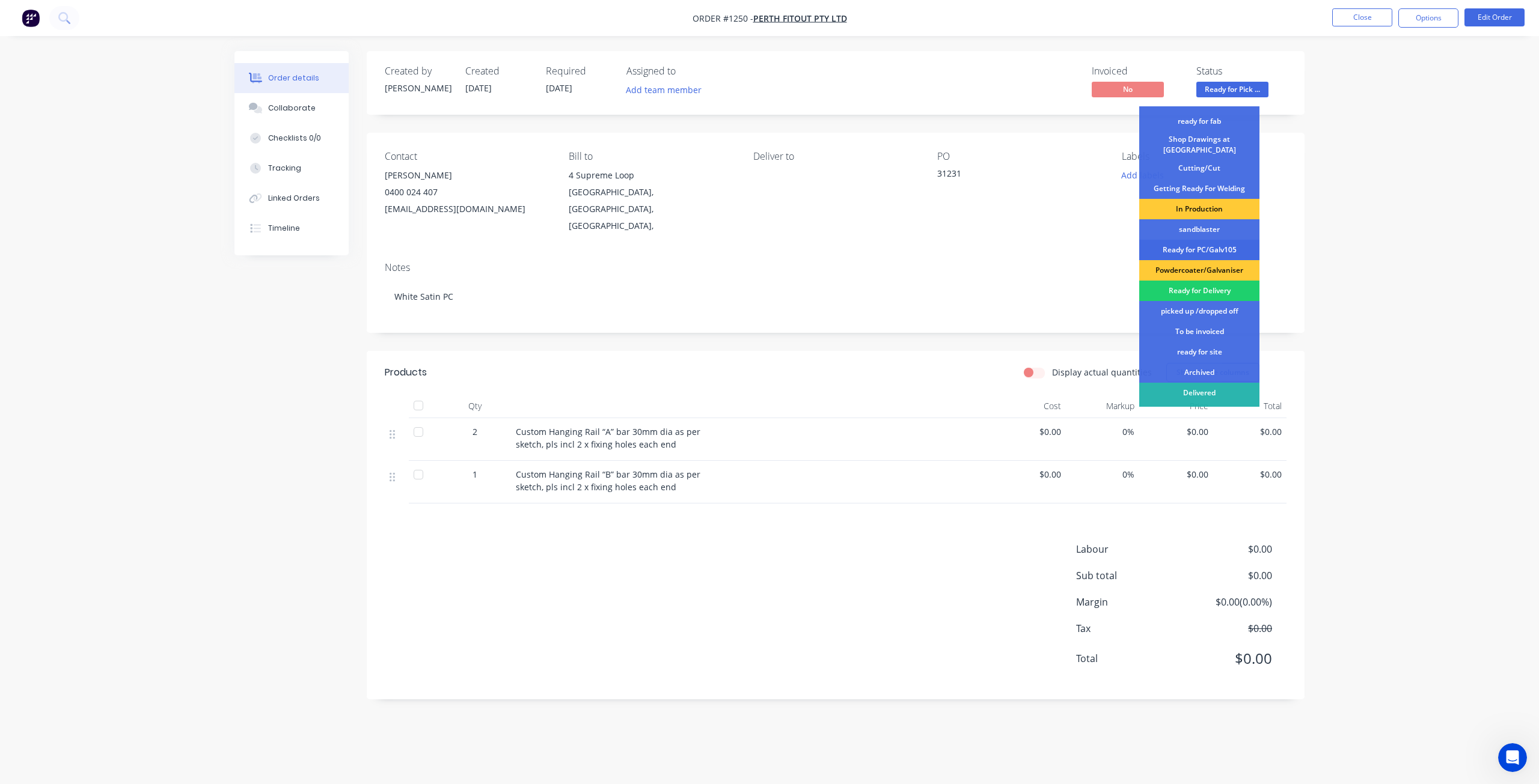
scroll to position [155, 0]
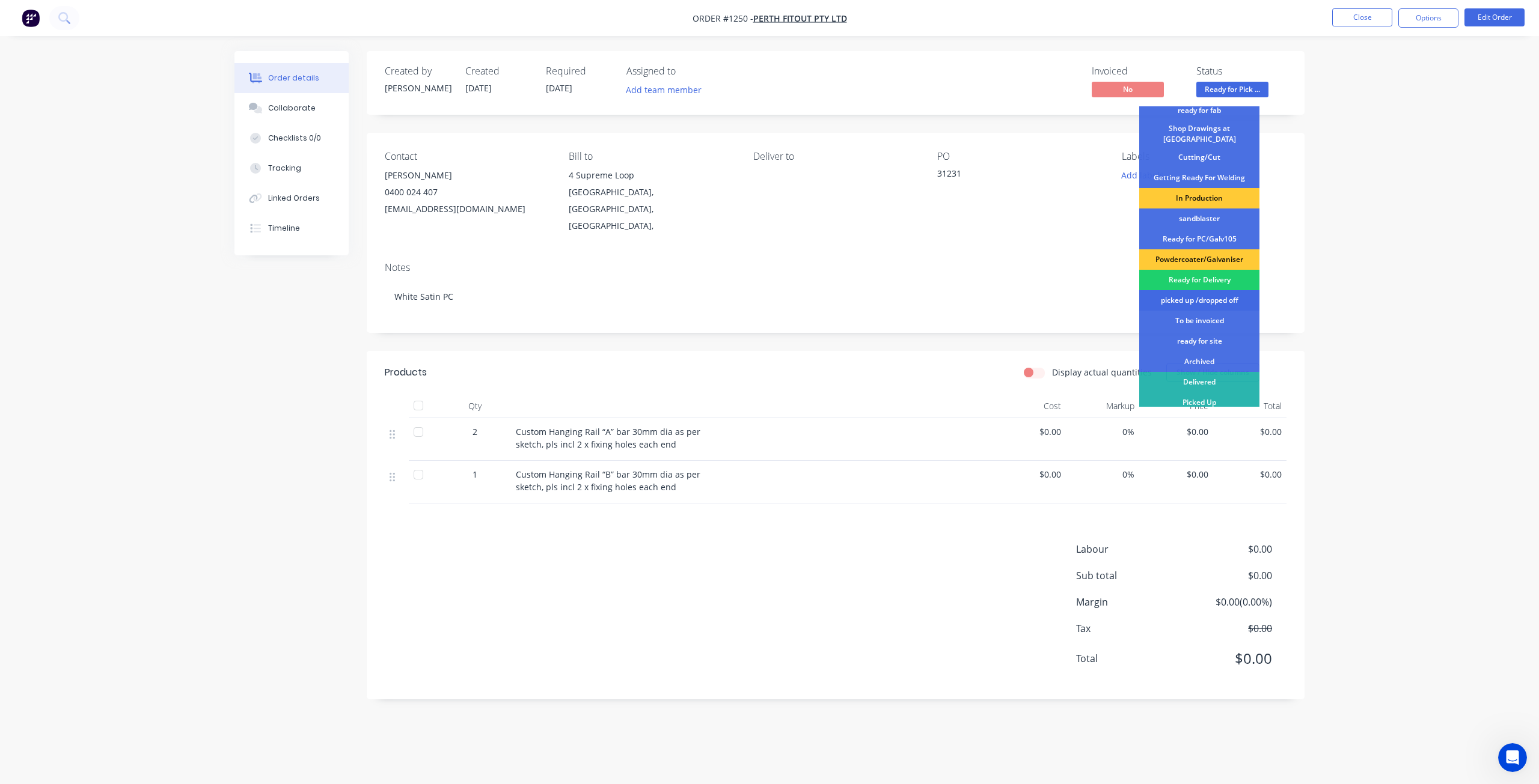
click at [1195, 299] on div "picked up /dropped off" at bounding box center [1199, 300] width 120 height 20
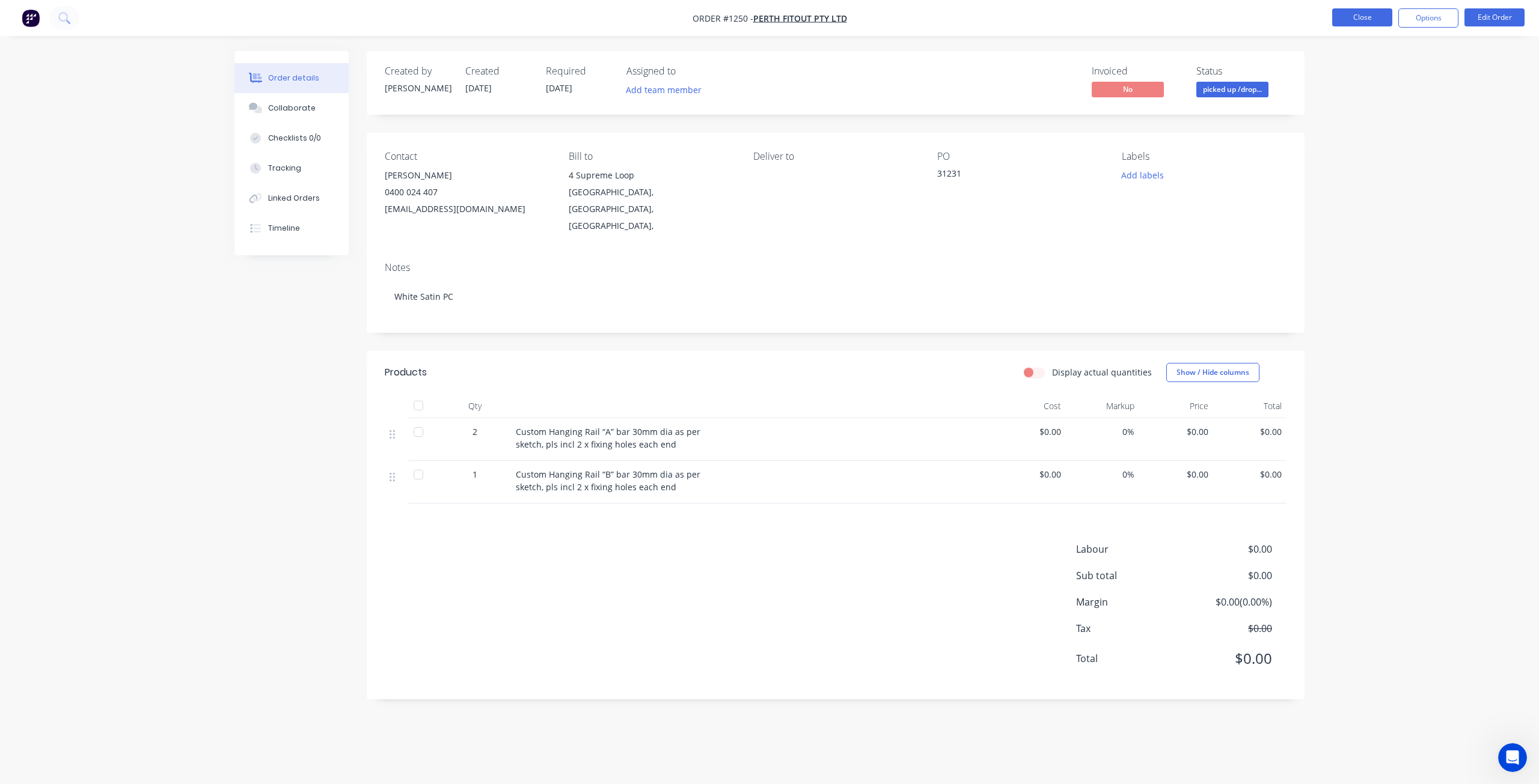
click at [1364, 12] on button "Close" at bounding box center [1362, 18] width 60 height 18
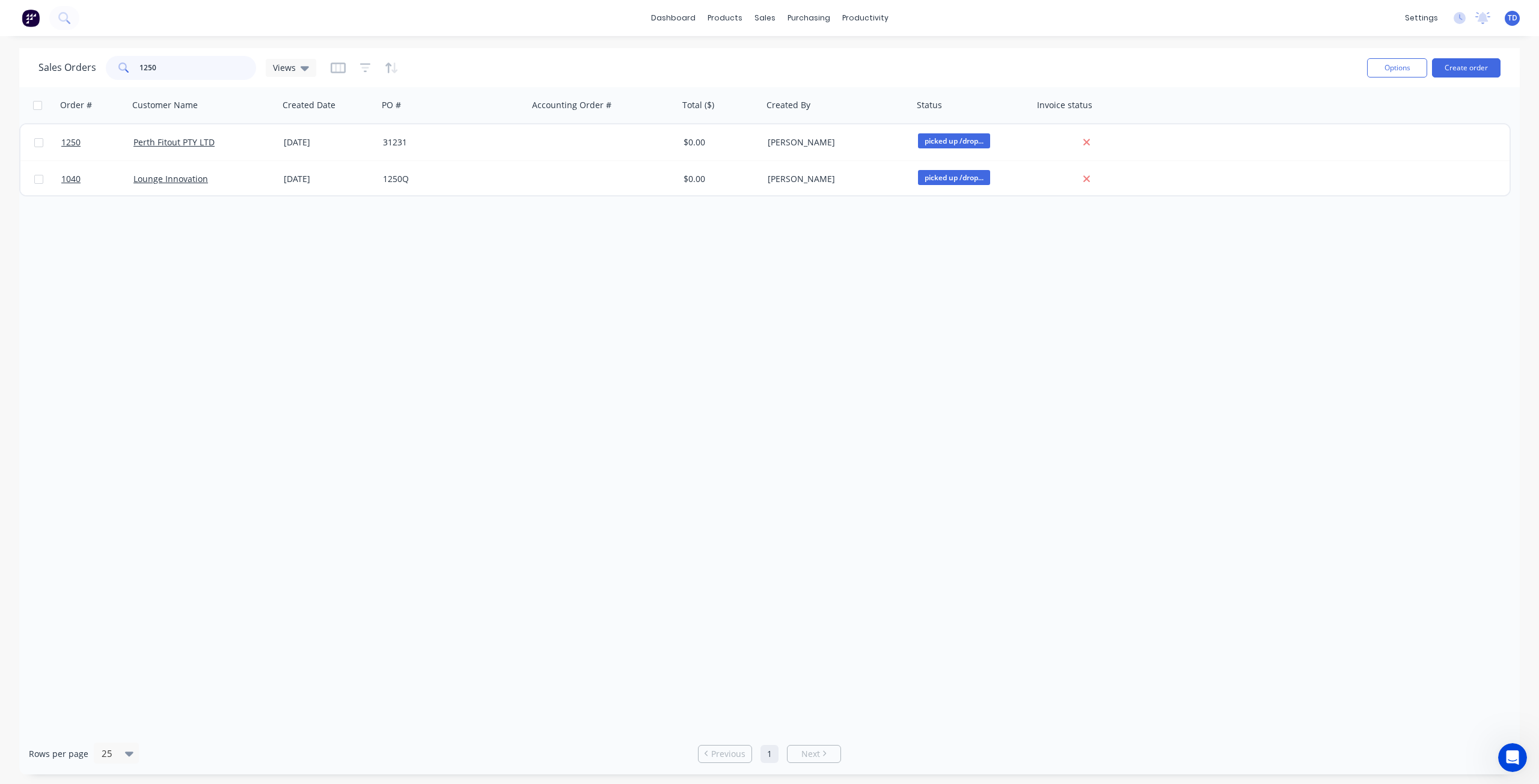
drag, startPoint x: 164, startPoint y: 65, endPoint x: 147, endPoint y: 59, distance: 18.0
click at [147, 59] on input "1250" at bounding box center [198, 68] width 117 height 24
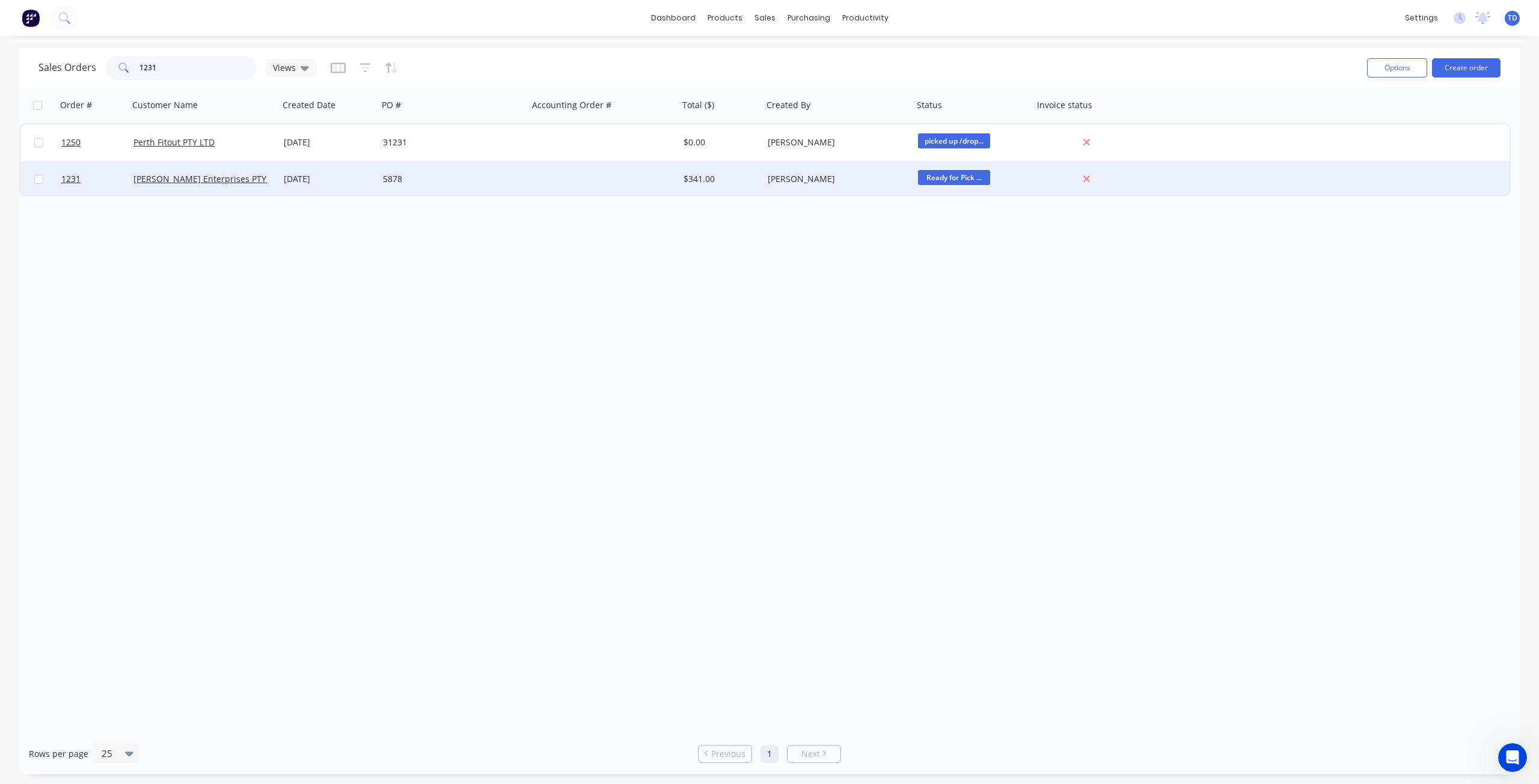
type input "1231"
click at [459, 174] on div "5878" at bounding box center [449, 179] width 133 height 12
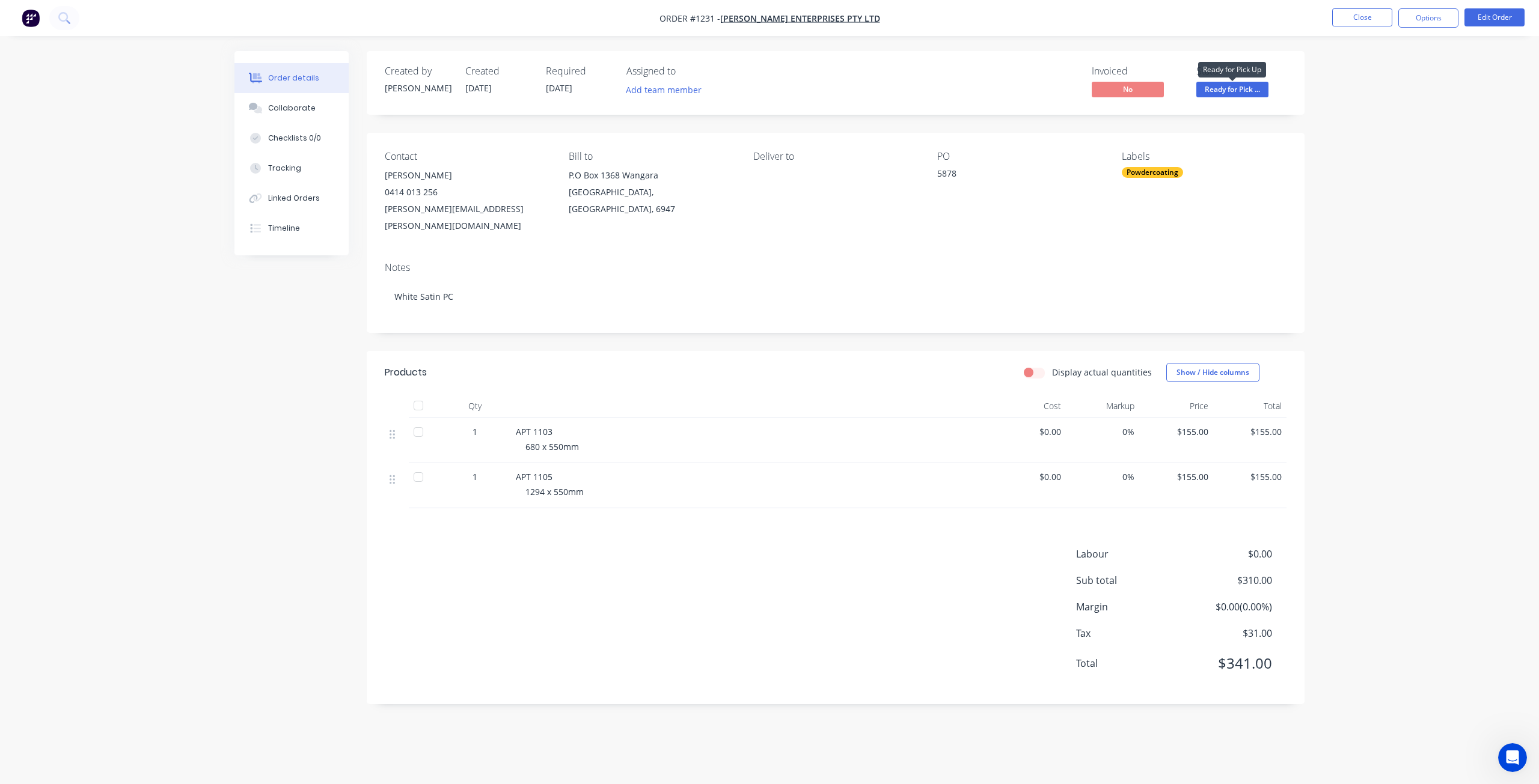
click at [1211, 86] on span "Ready for Pick ..." at bounding box center [1232, 89] width 72 height 15
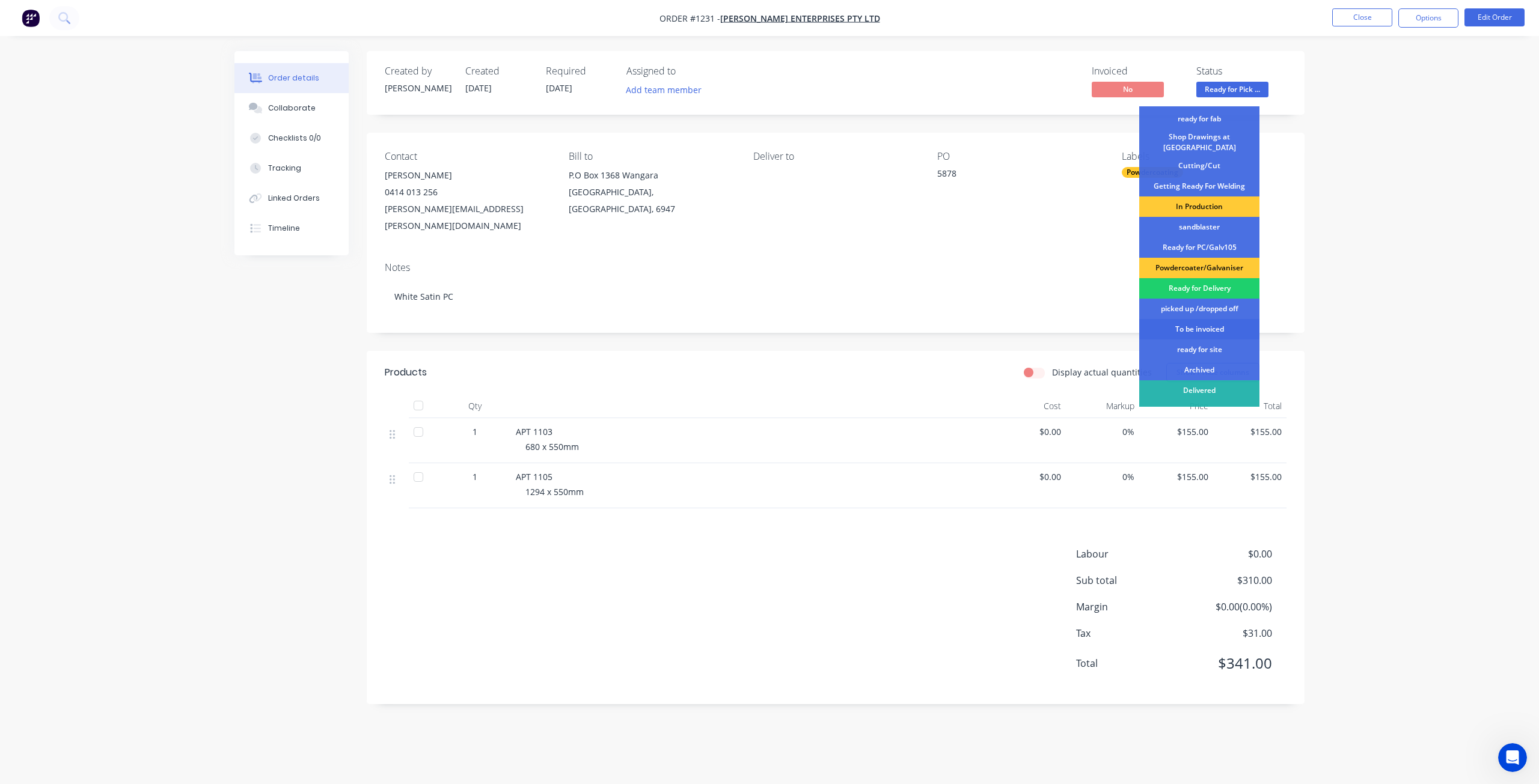
scroll to position [155, 0]
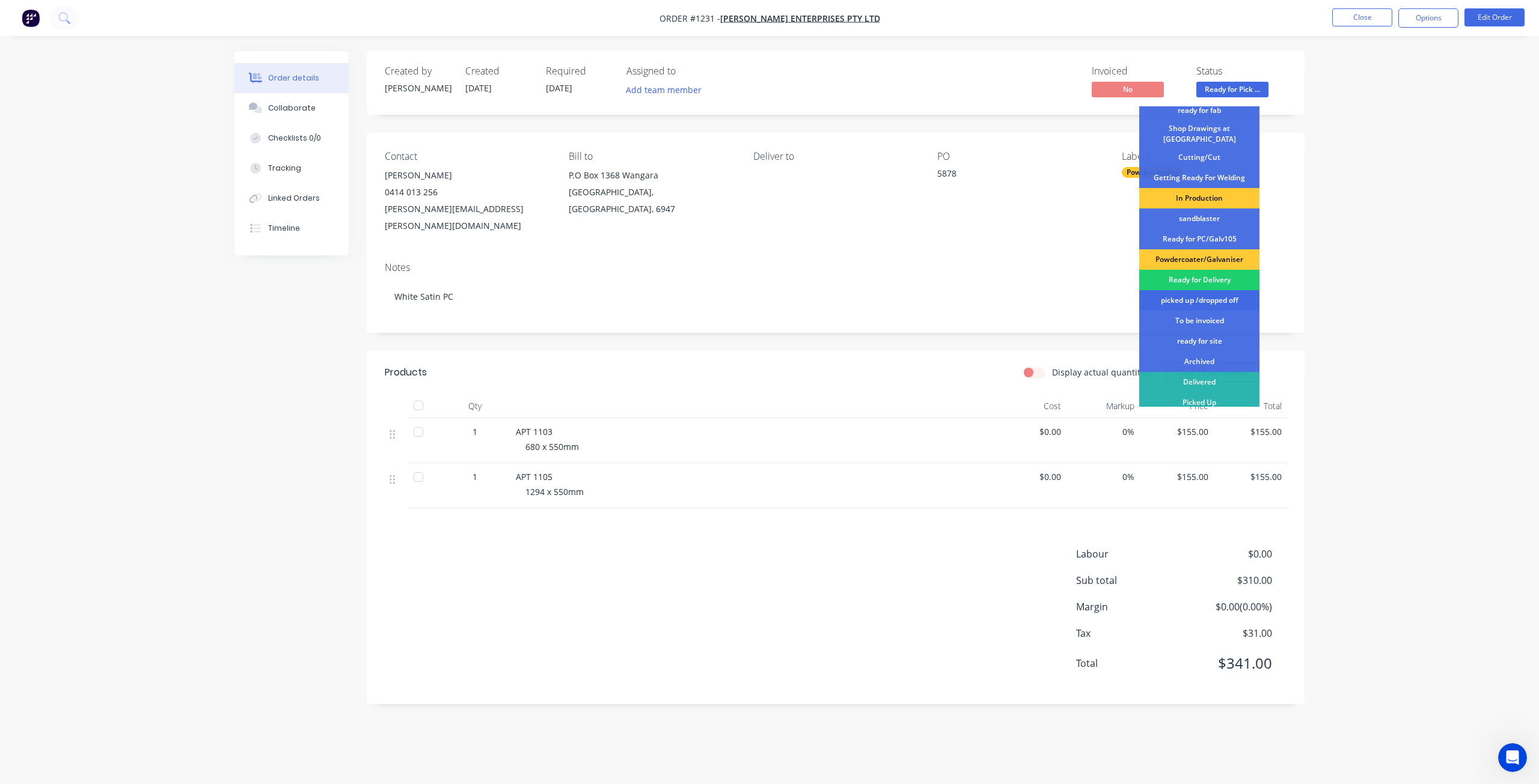
click at [1215, 292] on div "picked up /dropped off" at bounding box center [1199, 300] width 120 height 20
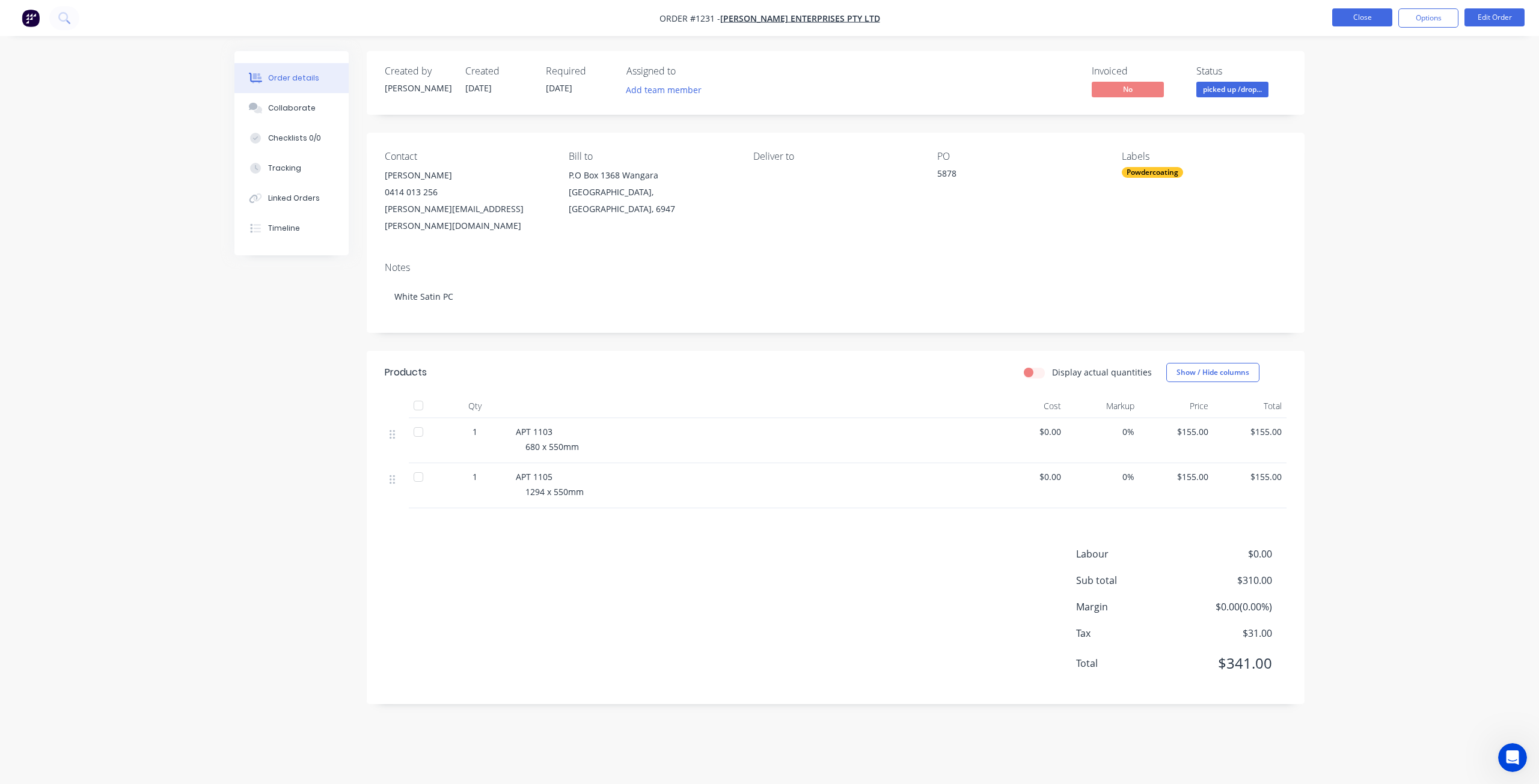
click at [1360, 16] on button "Close" at bounding box center [1362, 18] width 60 height 18
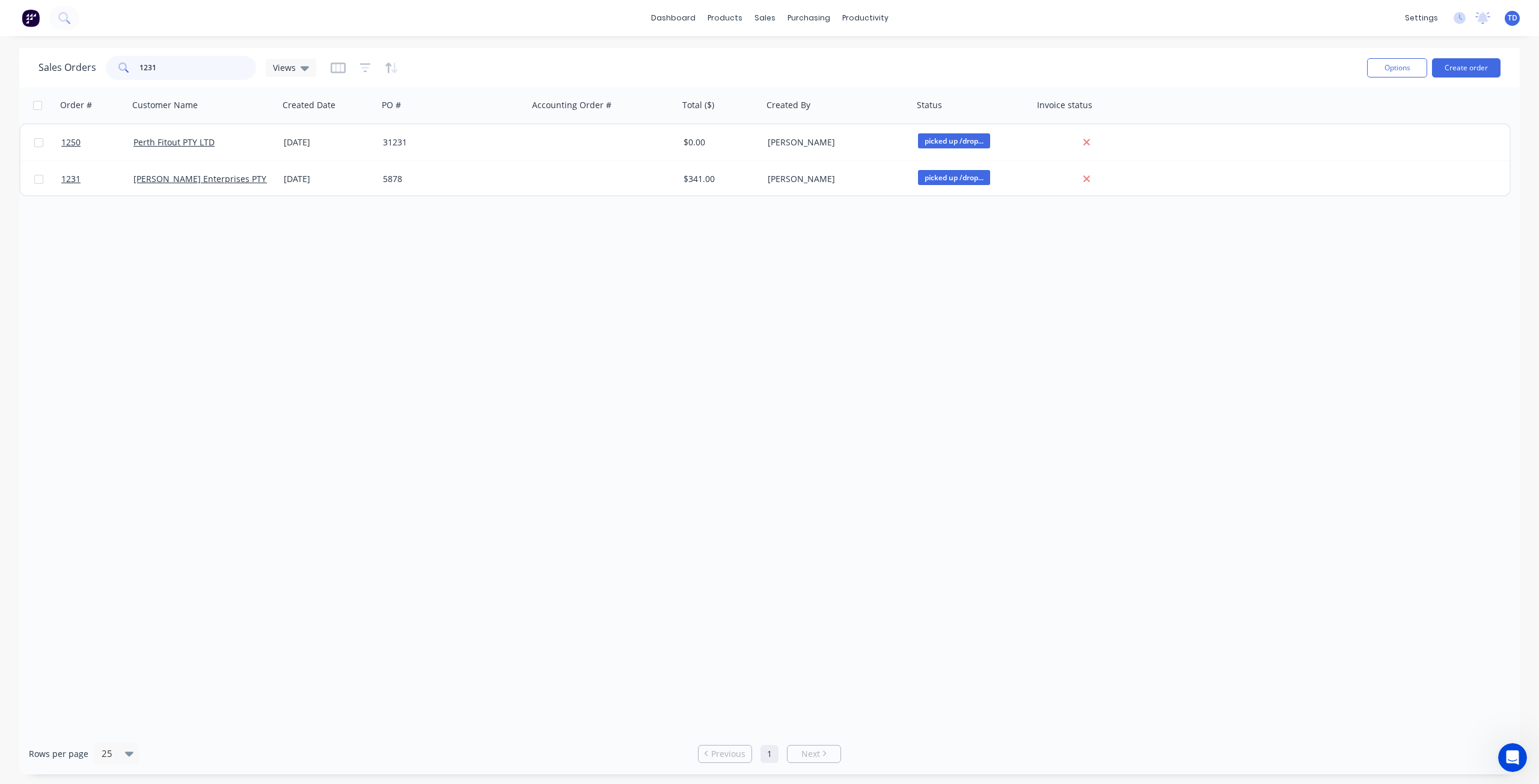
drag, startPoint x: 164, startPoint y: 67, endPoint x: 141, endPoint y: 57, distance: 25.1
click at [141, 57] on input "1231" at bounding box center [198, 68] width 117 height 24
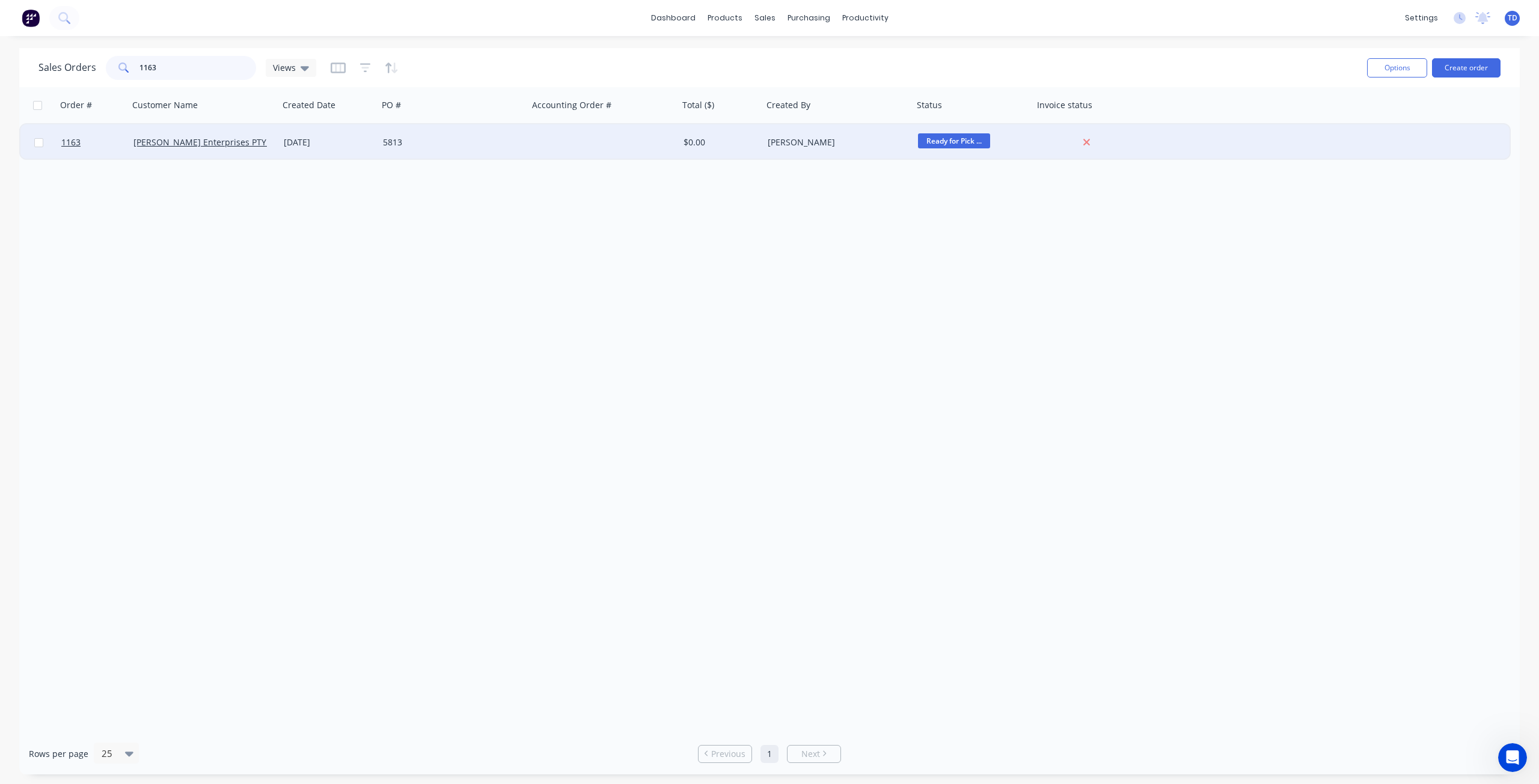
type input "1163"
click at [640, 144] on div at bounding box center [603, 142] width 150 height 36
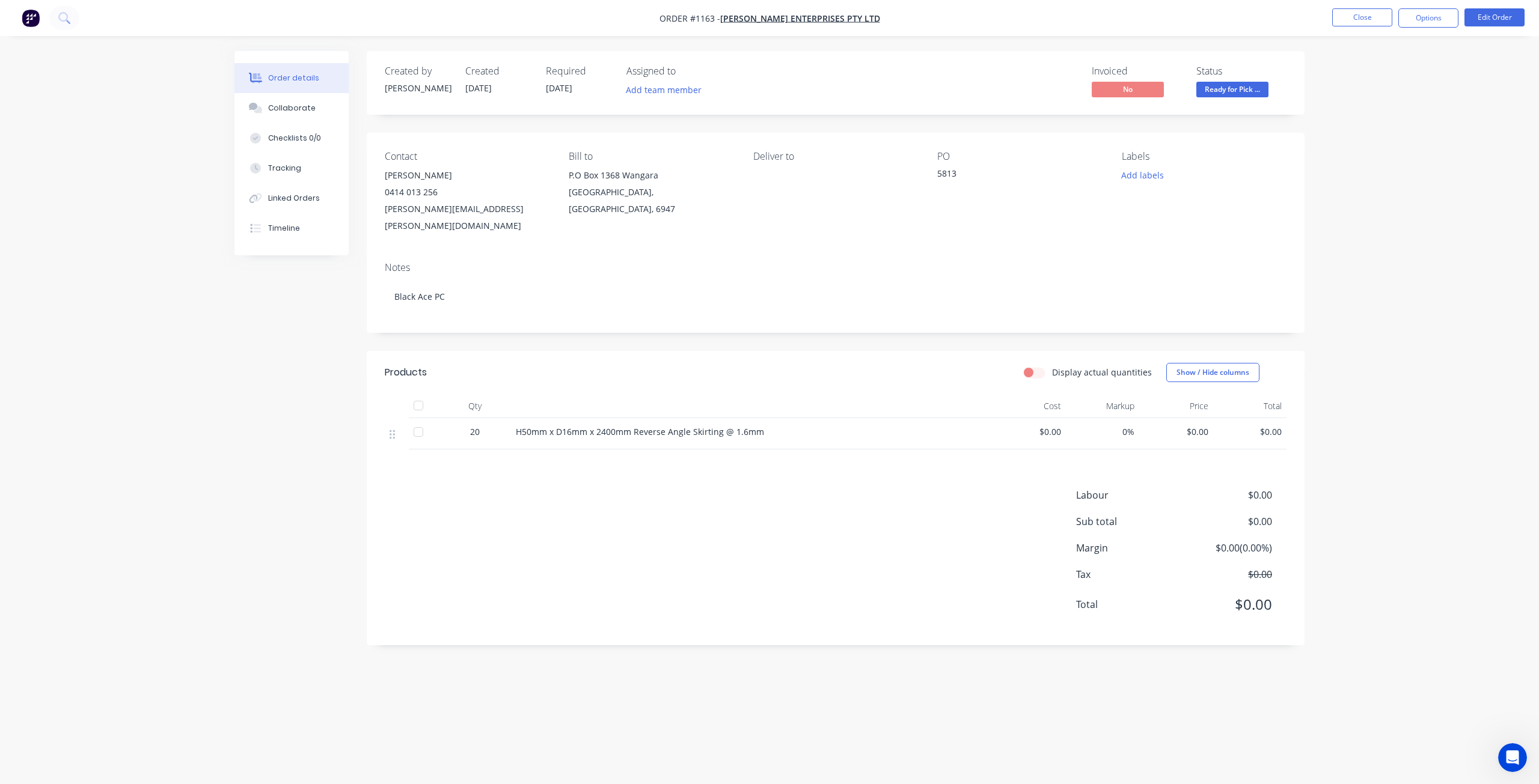
click at [1258, 87] on span "Ready for Pick ..." at bounding box center [1232, 89] width 72 height 15
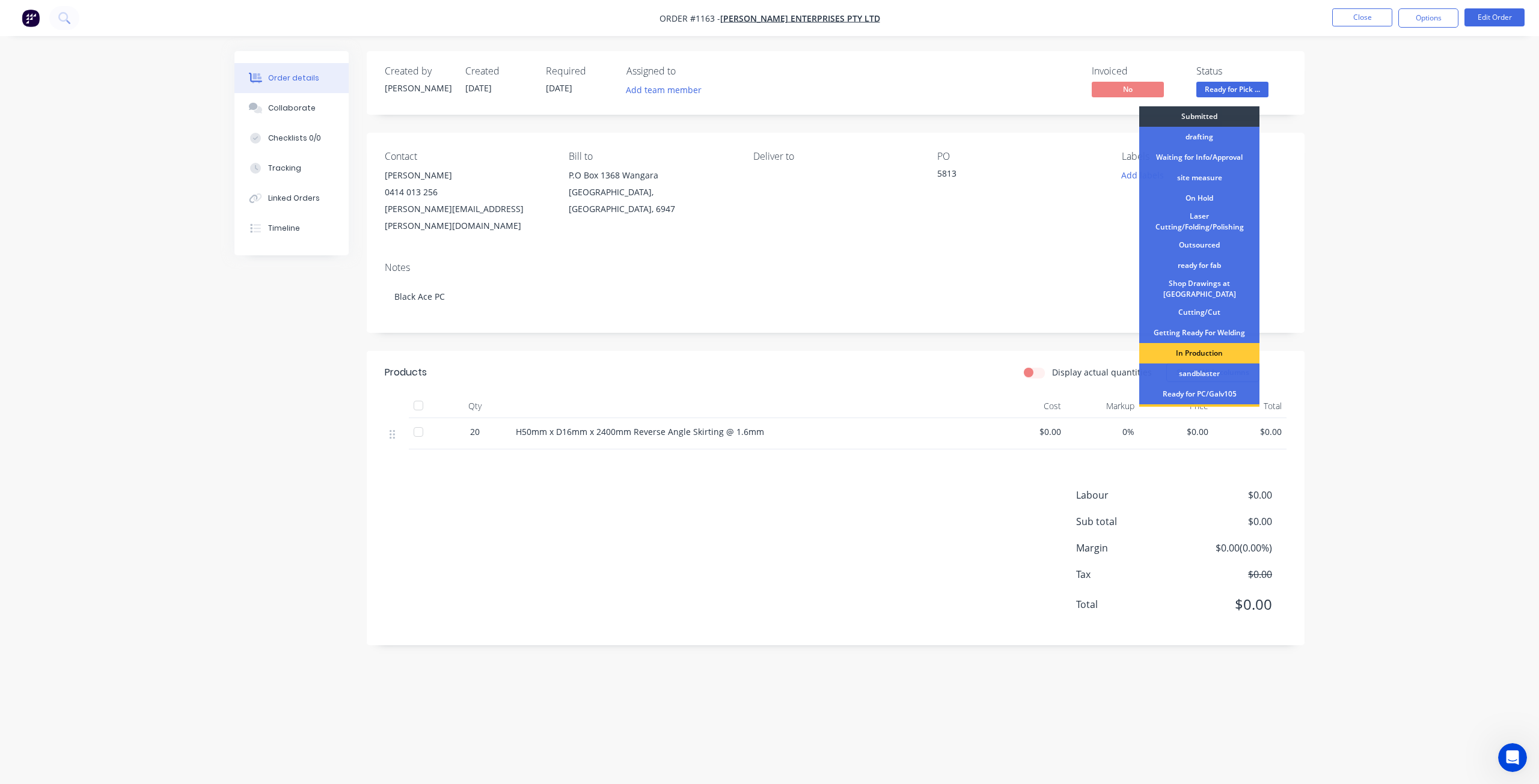
scroll to position [155, 0]
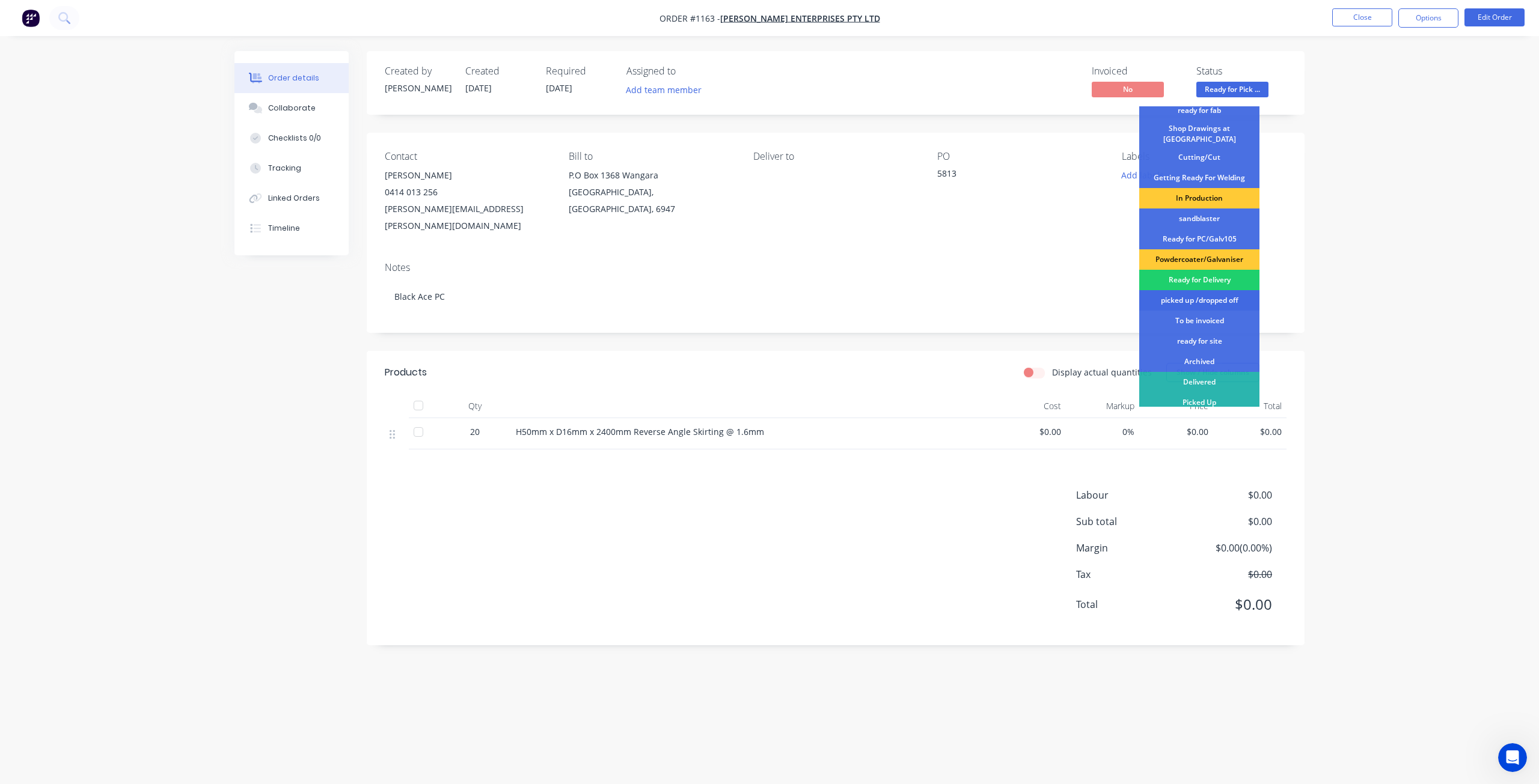
click at [1202, 293] on div "picked up /dropped off" at bounding box center [1199, 300] width 120 height 20
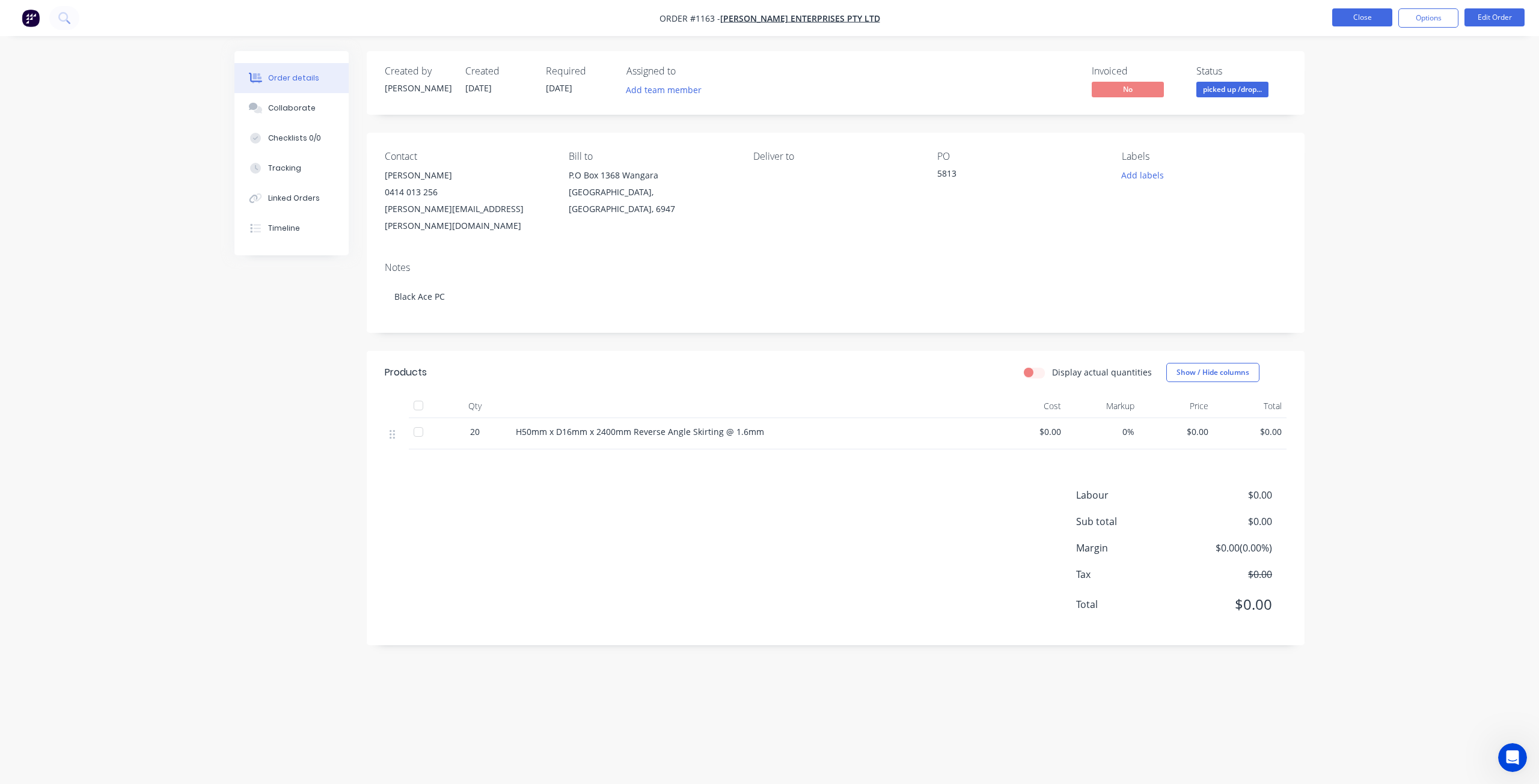
click at [1359, 16] on button "Close" at bounding box center [1362, 18] width 60 height 18
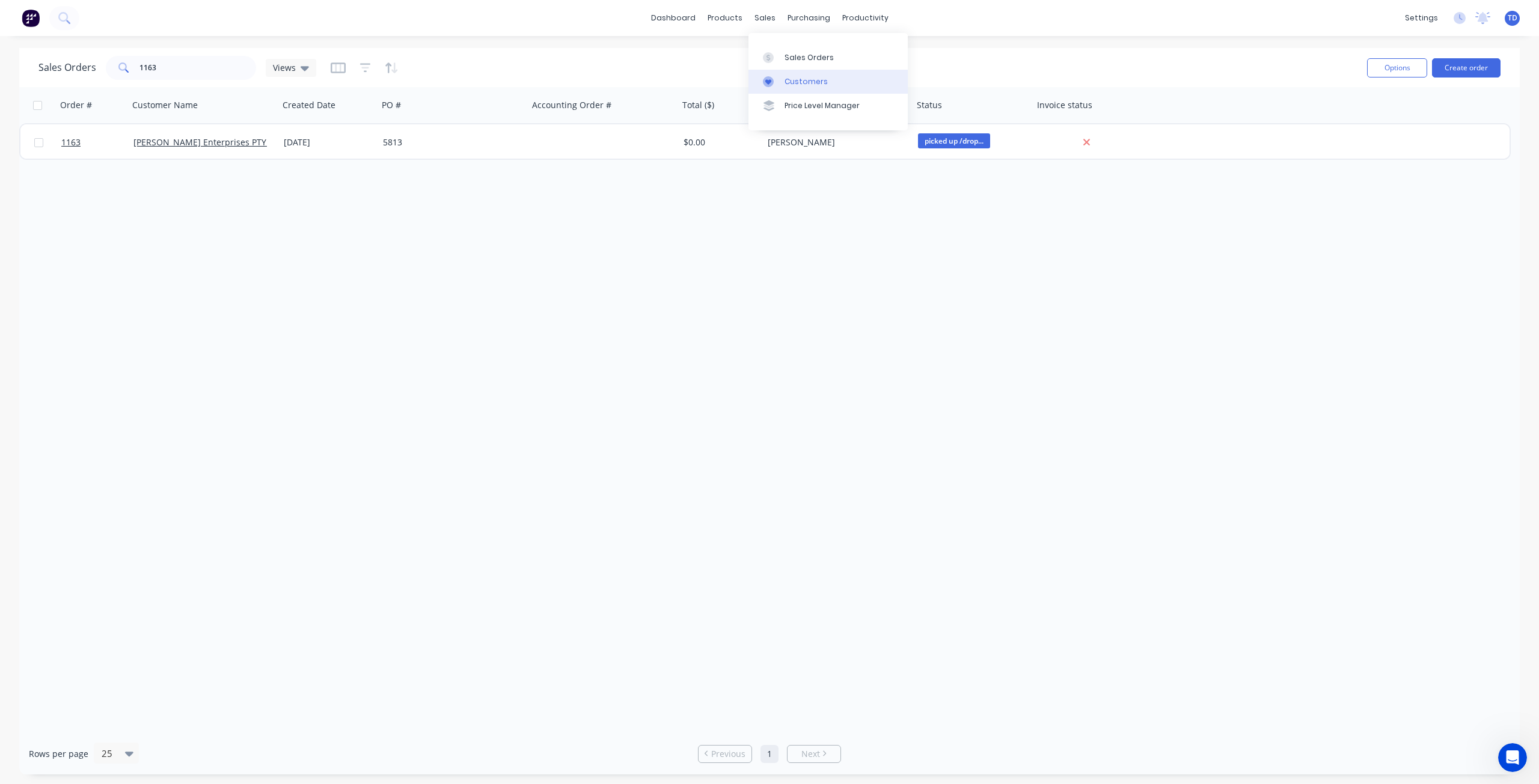
click at [786, 82] on div "Customers" at bounding box center [806, 81] width 44 height 11
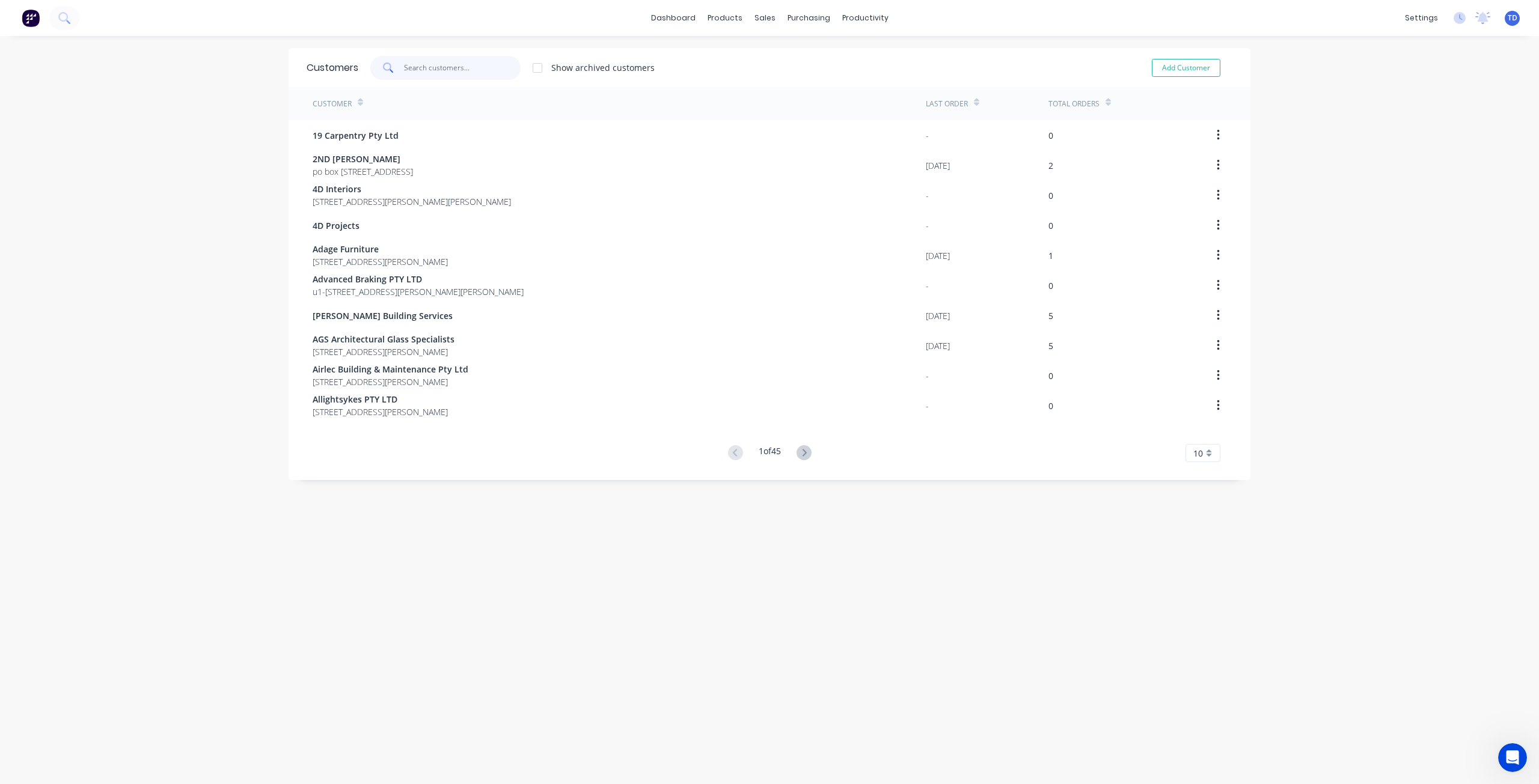
click at [439, 68] on input "text" at bounding box center [462, 68] width 117 height 24
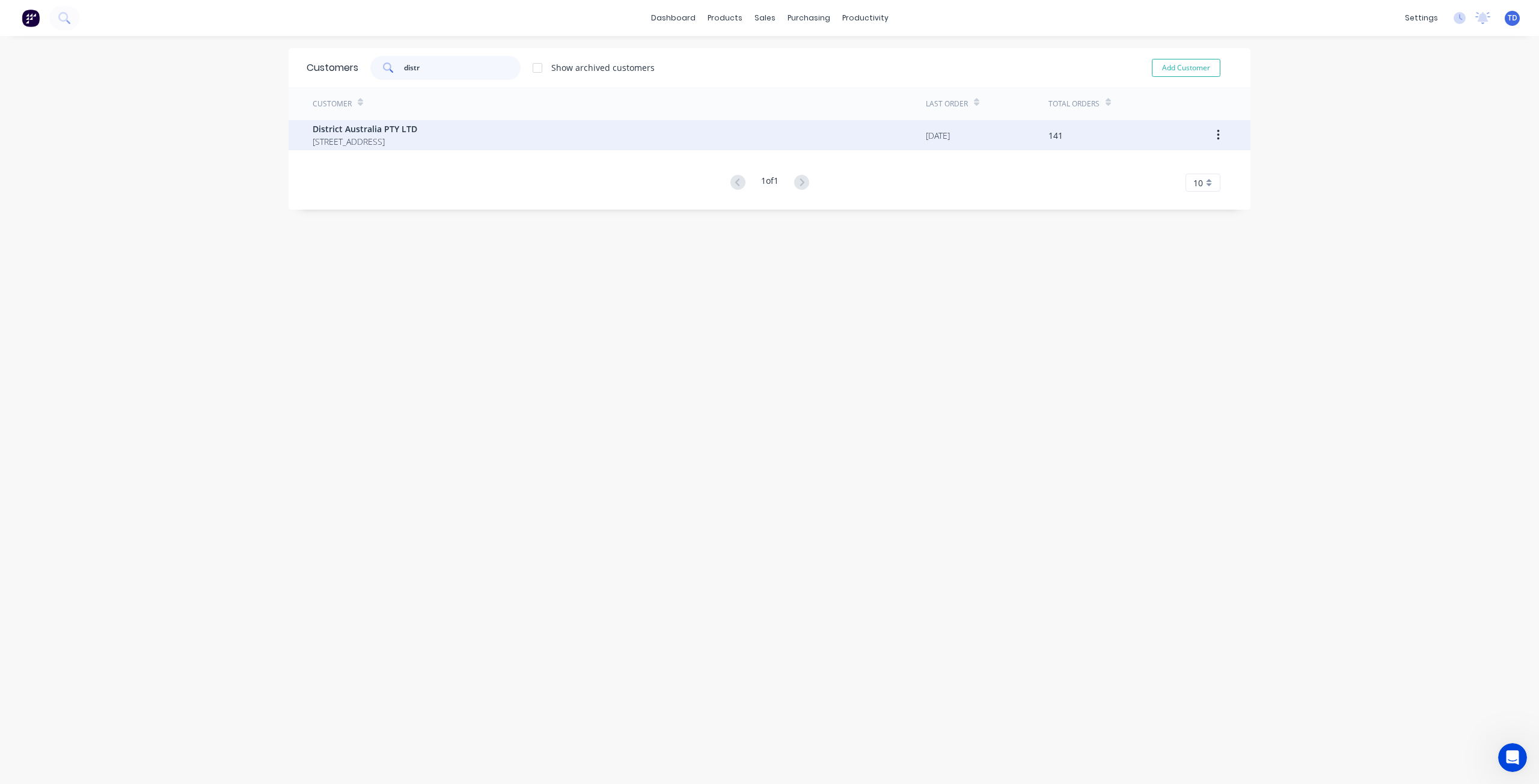
type input "distr"
click at [399, 125] on span "District Australia PTY LTD" at bounding box center [365, 129] width 105 height 12
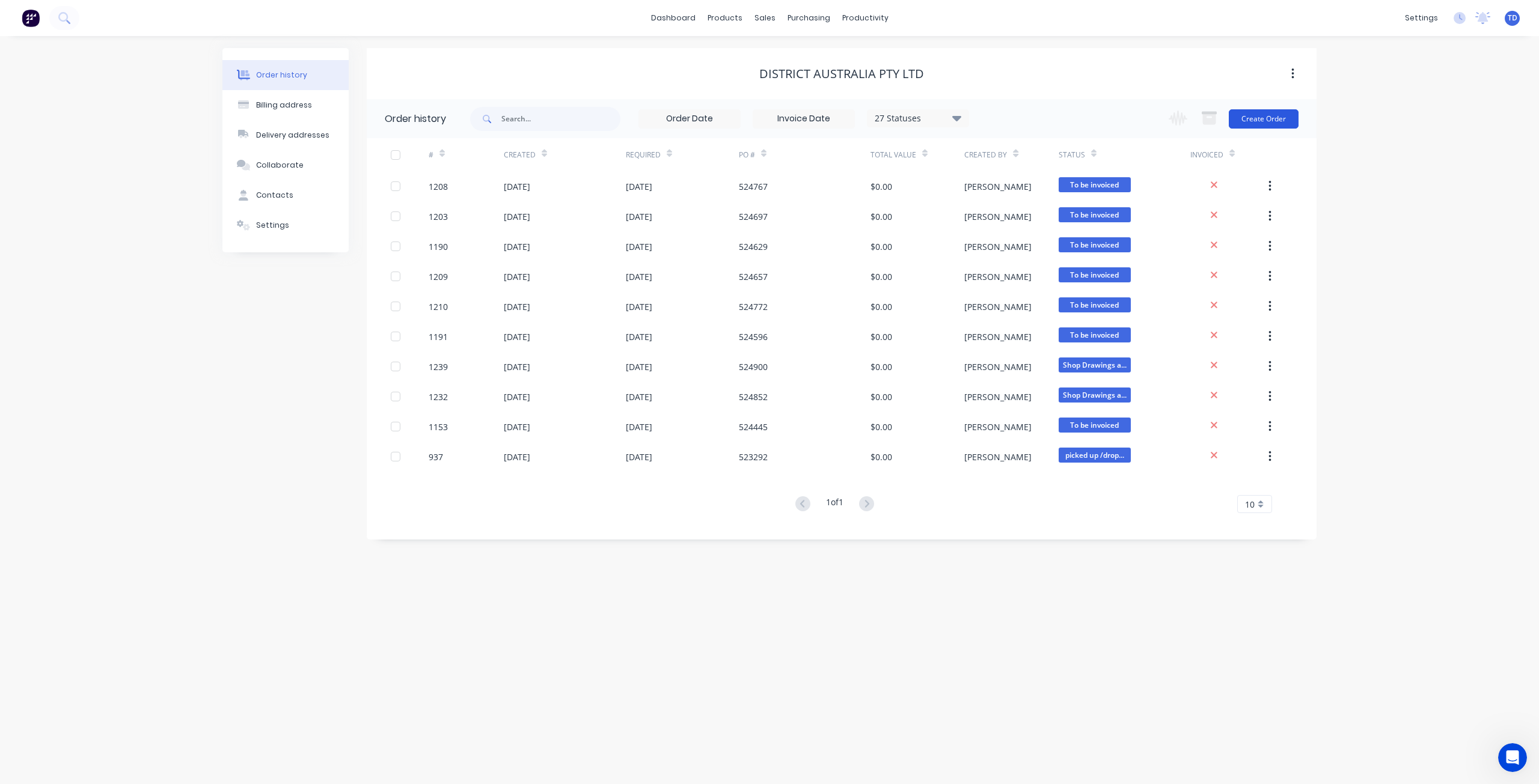
click at [1289, 121] on button "Create Order" at bounding box center [1263, 119] width 70 height 19
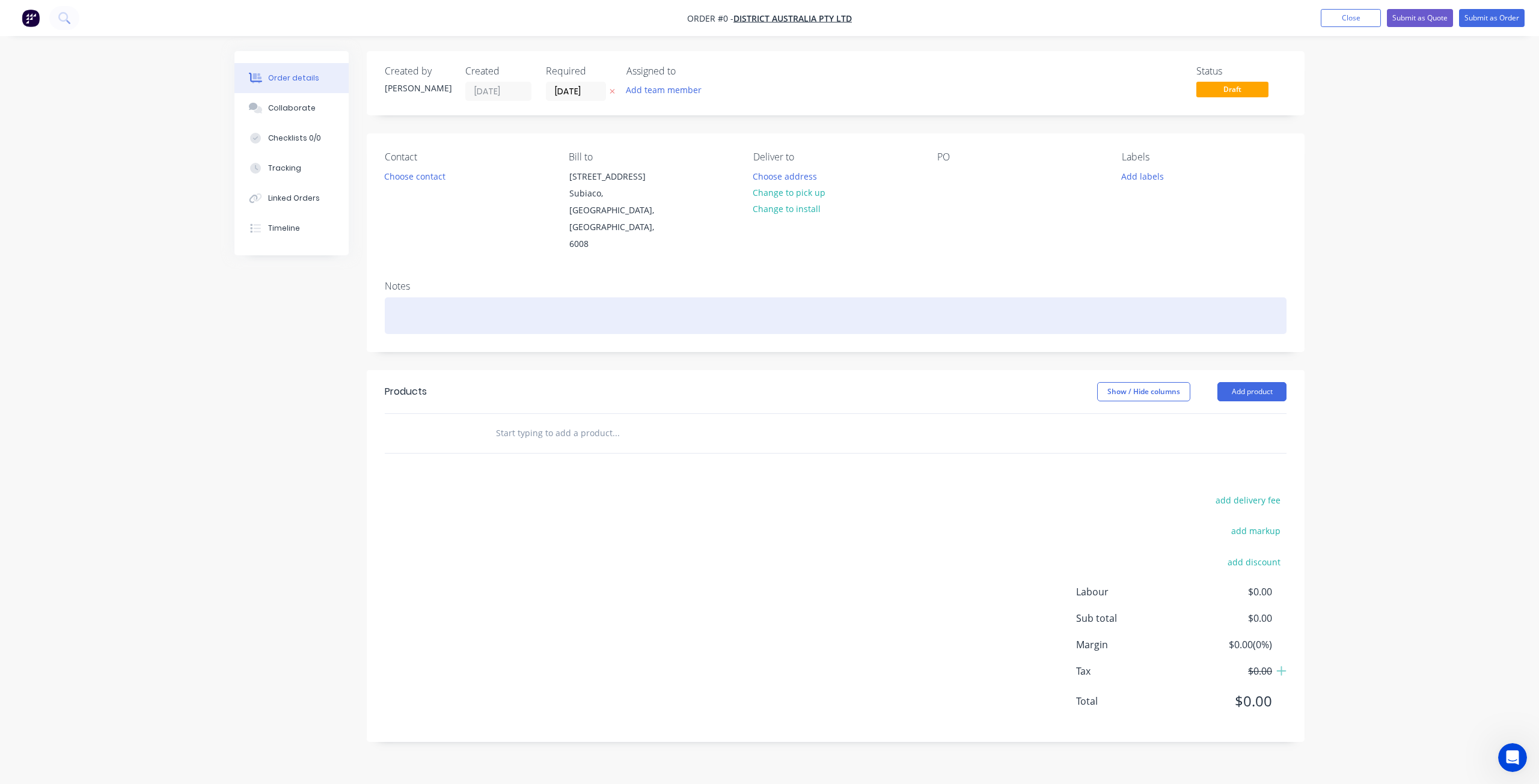
click at [446, 297] on div at bounding box center [835, 316] width 901 height 36
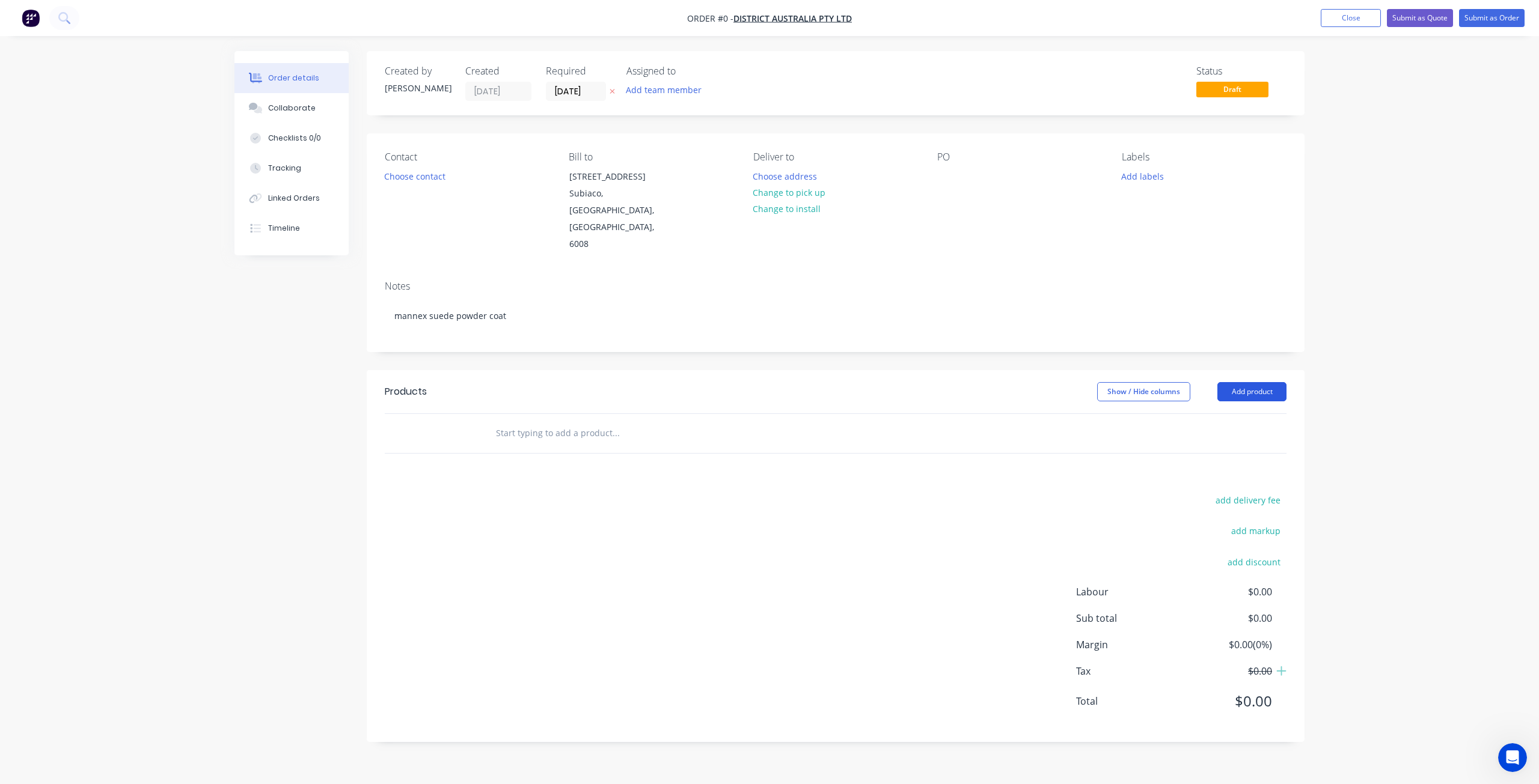
click at [1280, 355] on div "Order details Collaborate Checklists 0/0 Tracking Linked Orders Timeline Order …" at bounding box center [769, 405] width 1094 height 709
click at [1261, 382] on button "Add product" at bounding box center [1252, 392] width 69 height 19
click at [1233, 437] on div "Basic product" at bounding box center [1229, 446] width 92 height 18
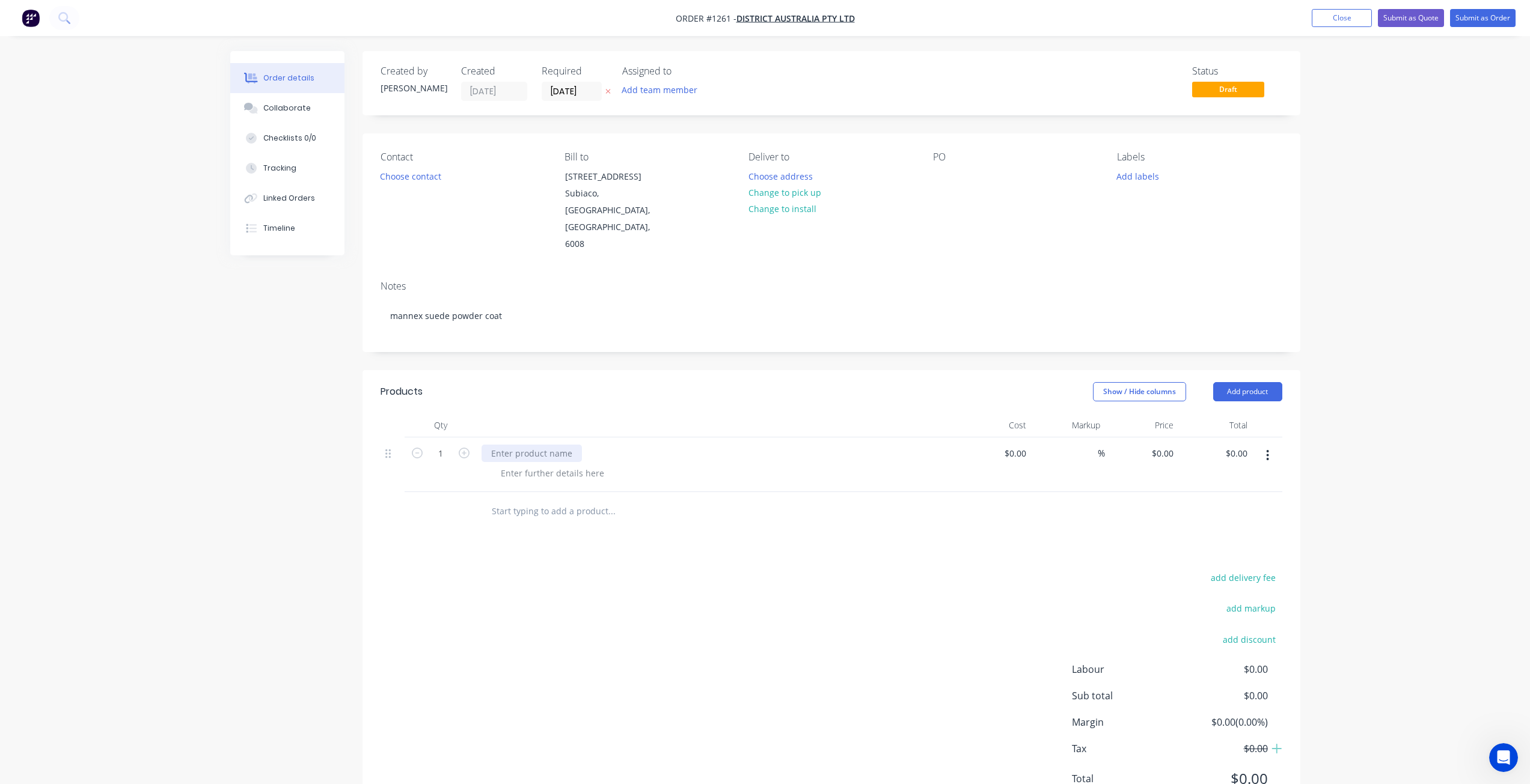
click at [517, 444] on div at bounding box center [532, 453] width 100 height 18
click at [537, 464] on div at bounding box center [552, 473] width 123 height 18
click at [408, 173] on button "Choose contact" at bounding box center [410, 175] width 74 height 16
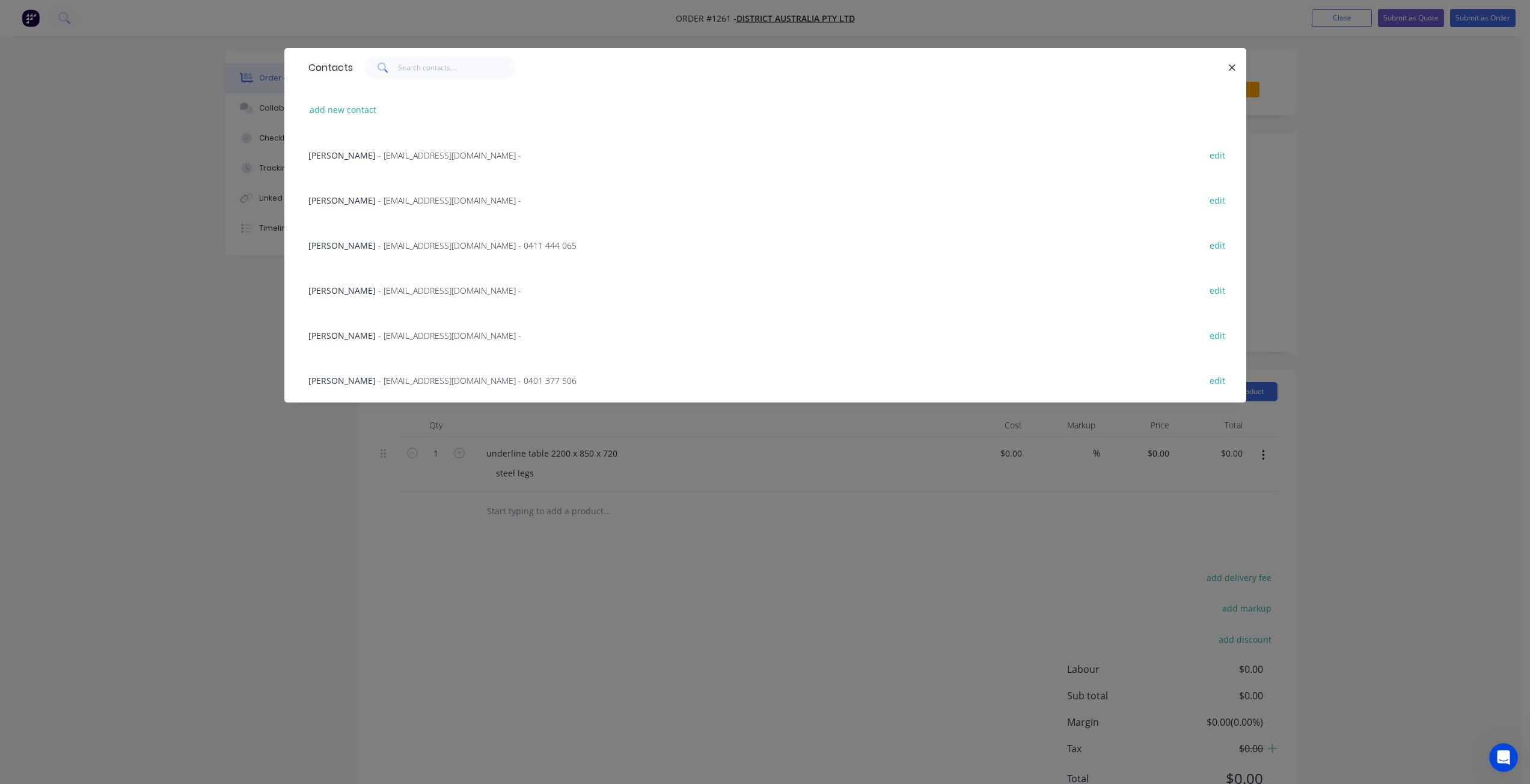
drag, startPoint x: 412, startPoint y: 242, endPoint x: 760, endPoint y: 237, distance: 348.0
click at [412, 242] on span "- [EMAIL_ADDRESS][DOMAIN_NAME] - 0411 444 065" at bounding box center [477, 246] width 198 height 12
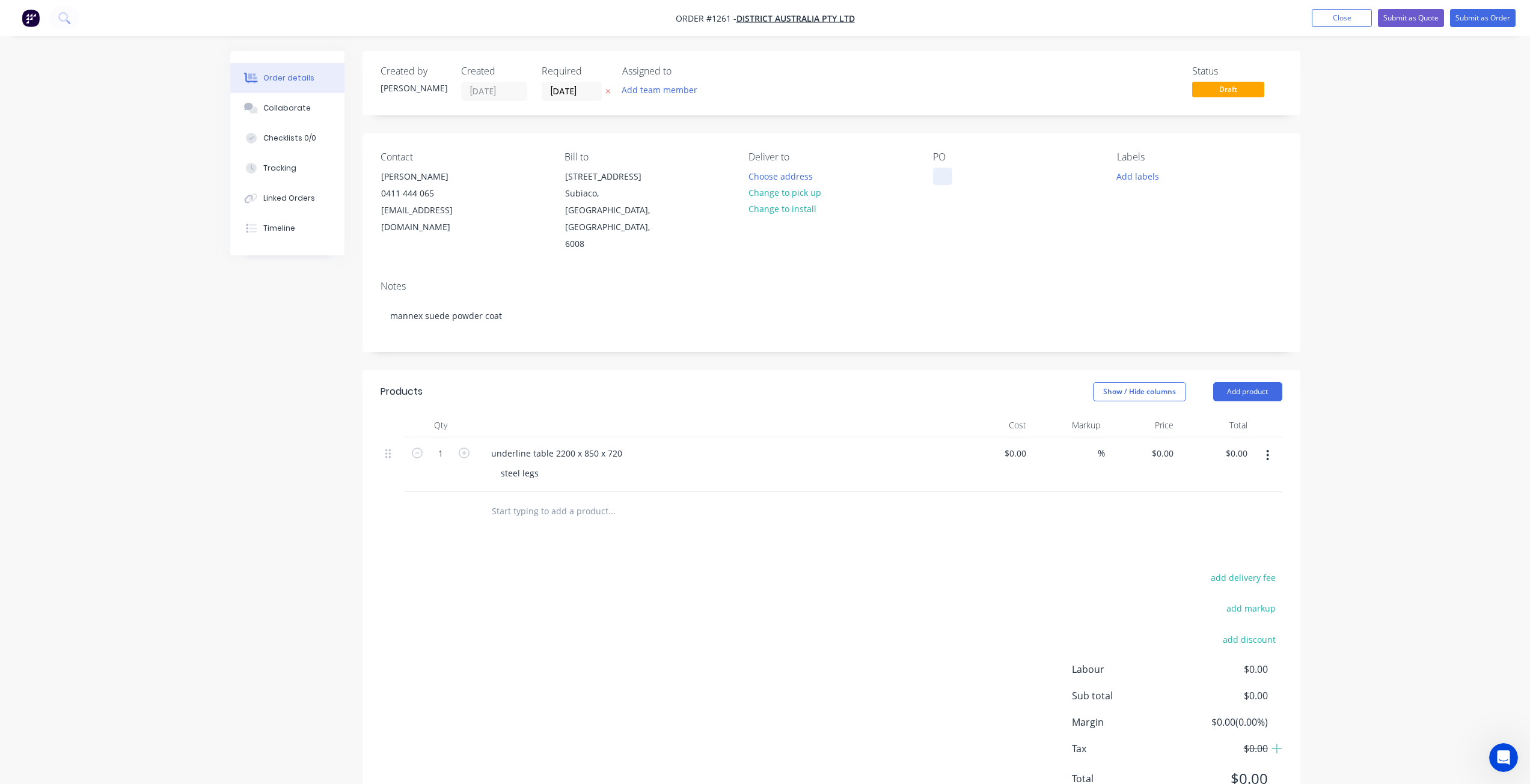
click at [944, 177] on div at bounding box center [942, 176] width 19 height 18
click at [1458, 212] on div "Order details Collaborate Checklists 0/0 Tracking Linked Orders Timeline Order …" at bounding box center [765, 418] width 1530 height 837
click at [1477, 23] on button "Submit as Order" at bounding box center [1483, 18] width 66 height 18
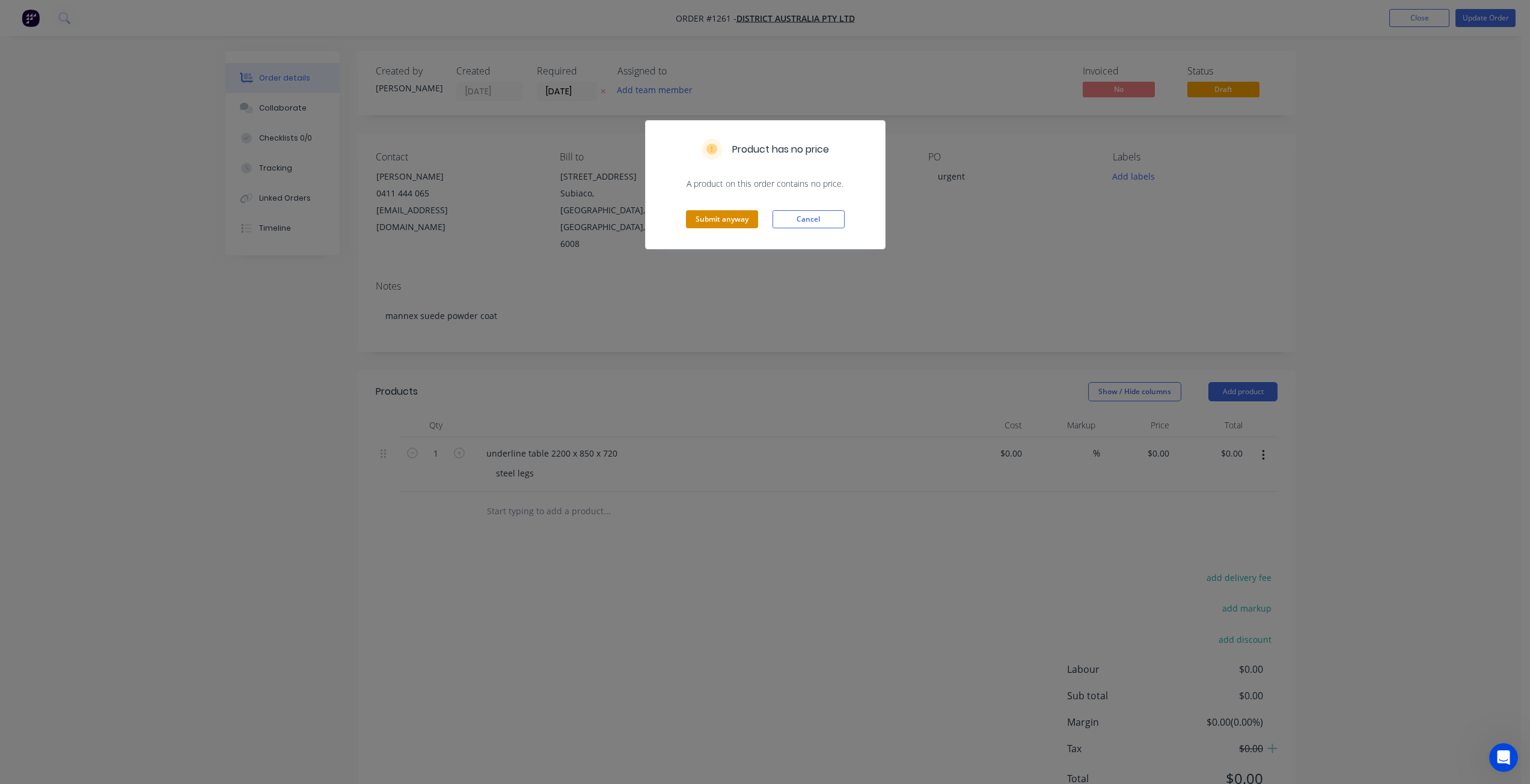
click at [740, 216] on button "Submit anyway" at bounding box center [721, 220] width 72 height 18
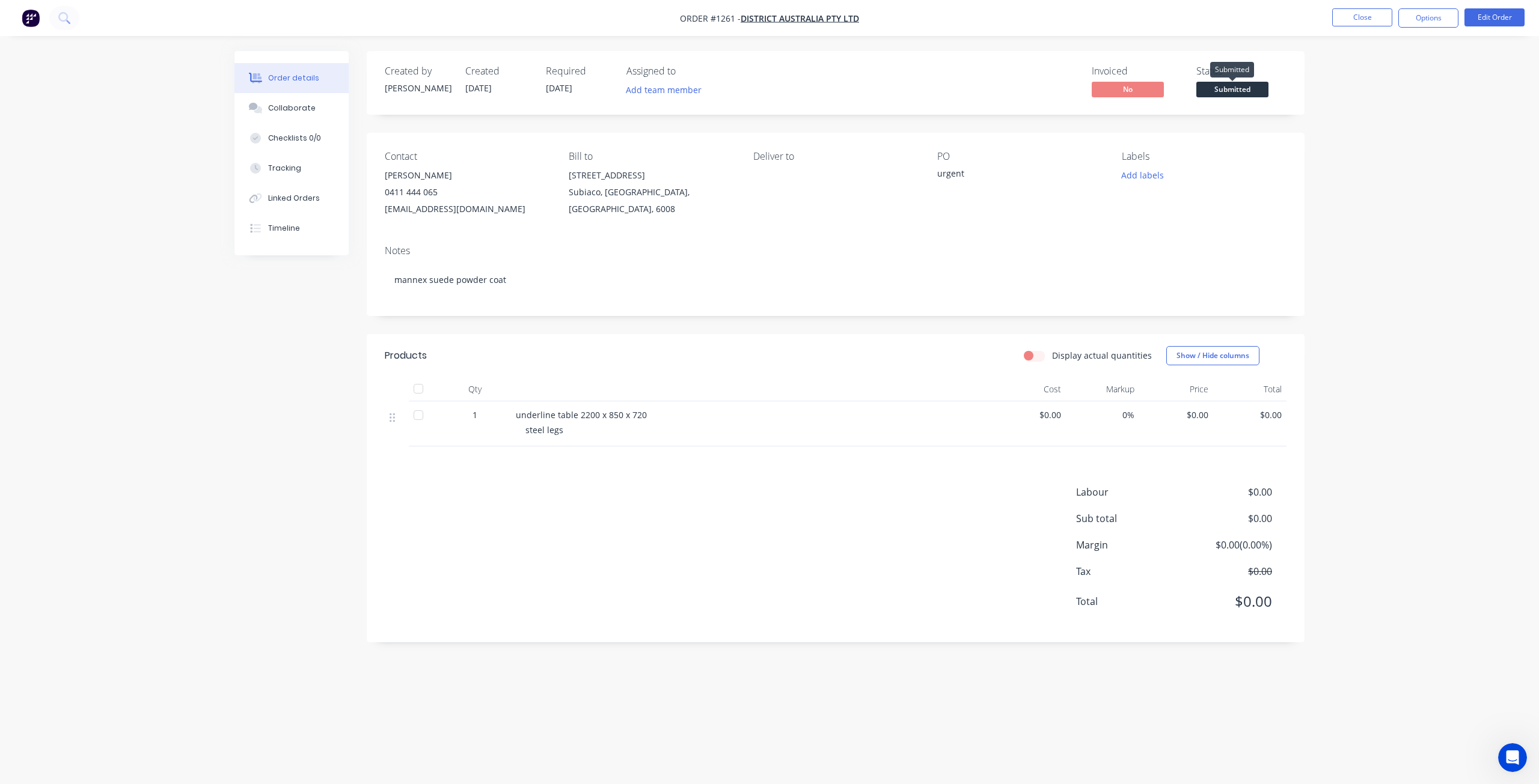
click at [1223, 90] on span "Submitted" at bounding box center [1232, 89] width 72 height 15
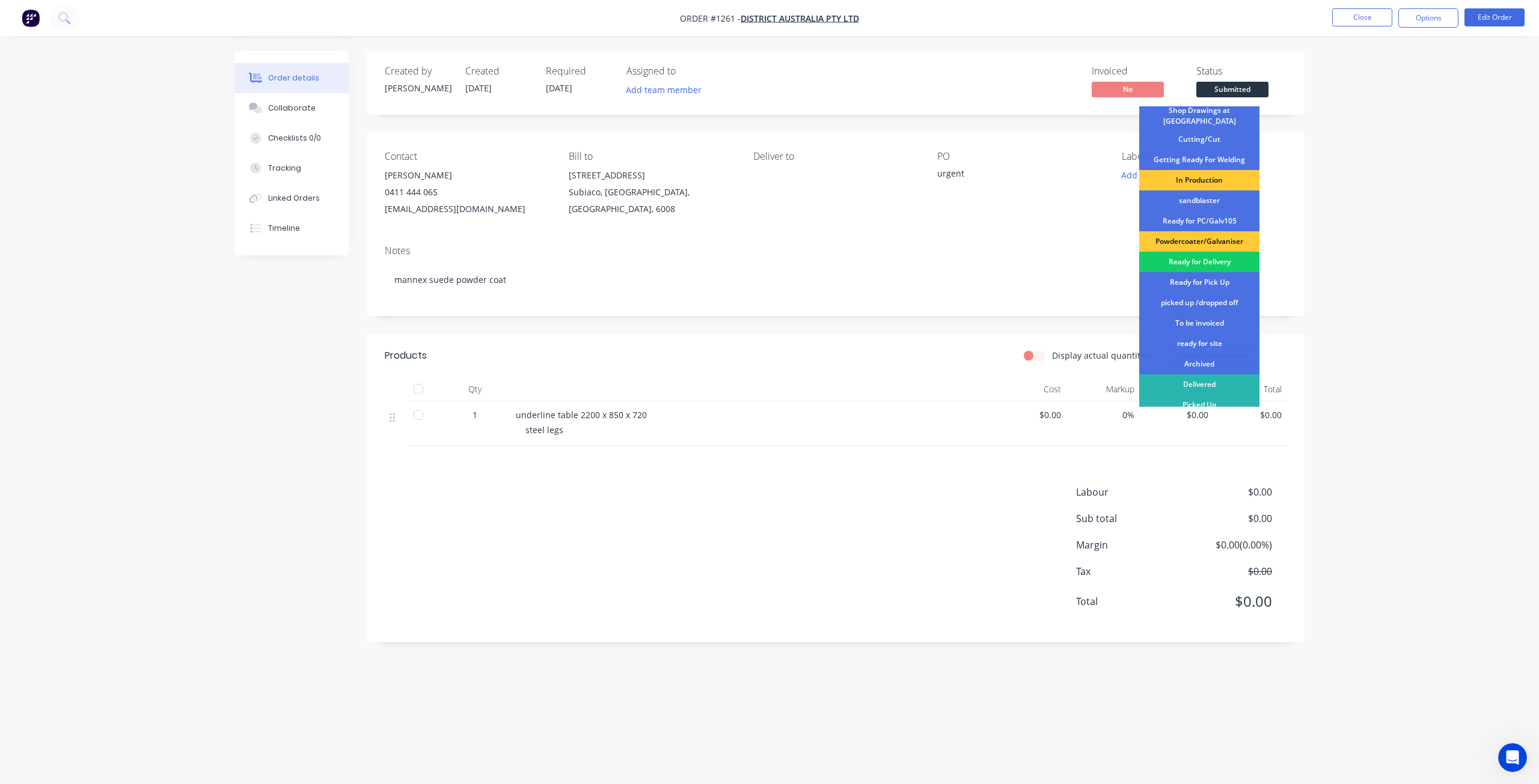
scroll to position [155, 0]
click at [1211, 270] on div "Ready for Pick Up" at bounding box center [1199, 279] width 120 height 20
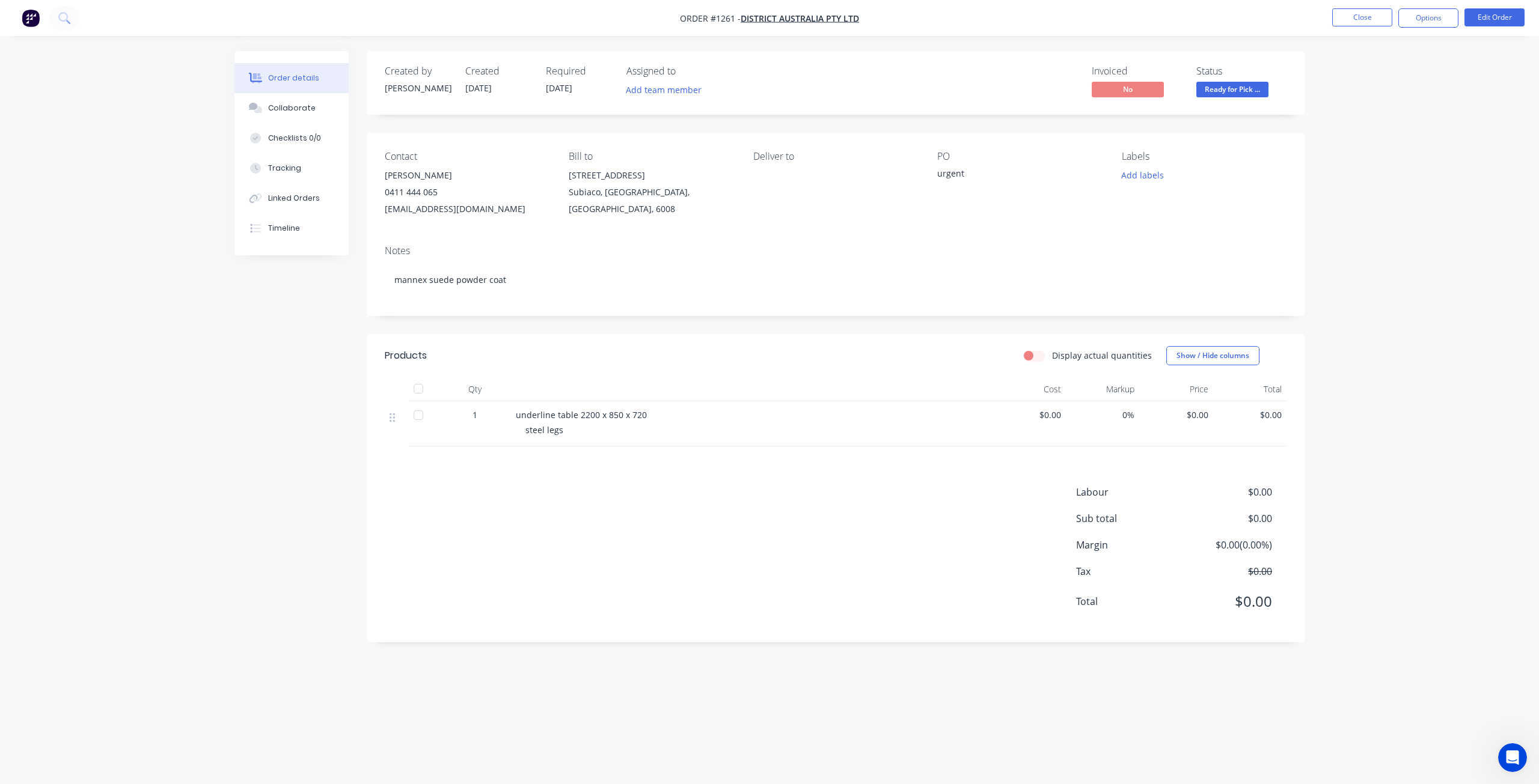
click at [1230, 84] on span "Ready for Pick ..." at bounding box center [1232, 89] width 72 height 15
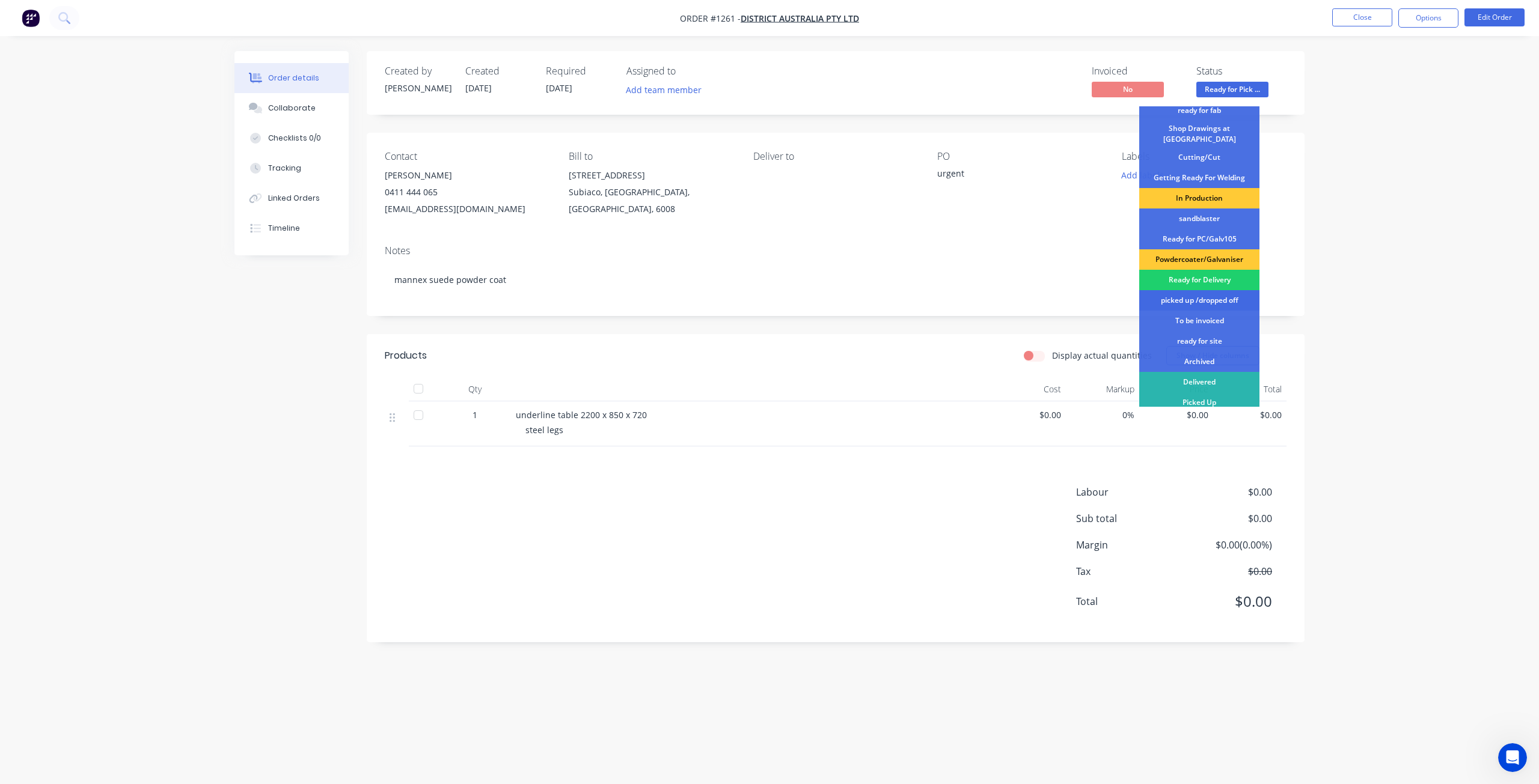
click at [1204, 299] on div "picked up /dropped off" at bounding box center [1199, 300] width 120 height 20
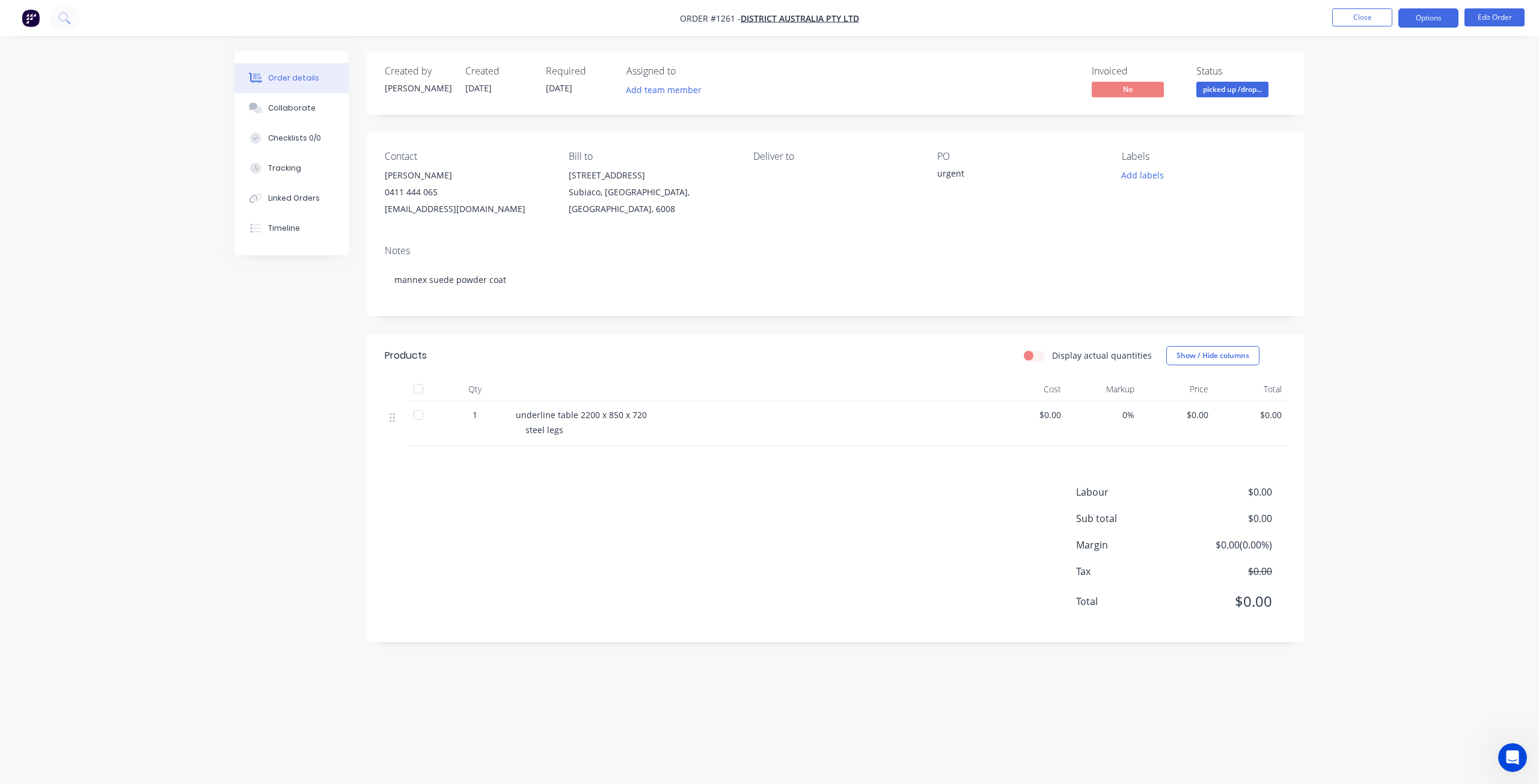
click at [1434, 20] on button "Options" at bounding box center [1428, 18] width 60 height 19
click at [1370, 148] on div "Work Order" at bounding box center [1392, 145] width 110 height 18
click at [1369, 123] on div "Without pricing" at bounding box center [1392, 121] width 110 height 18
